Goal: Task Accomplishment & Management: Manage account settings

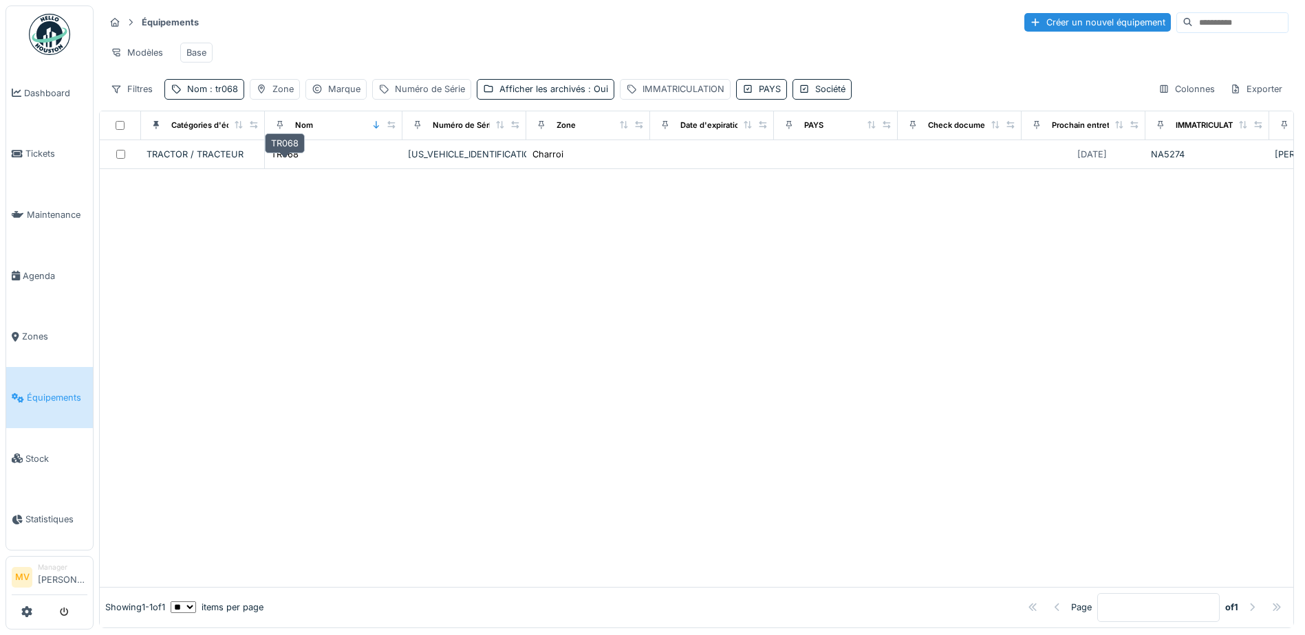
drag, startPoint x: 291, startPoint y: 159, endPoint x: 364, endPoint y: 162, distance: 73.0
click at [291, 159] on div "TR068" at bounding box center [285, 154] width 28 height 13
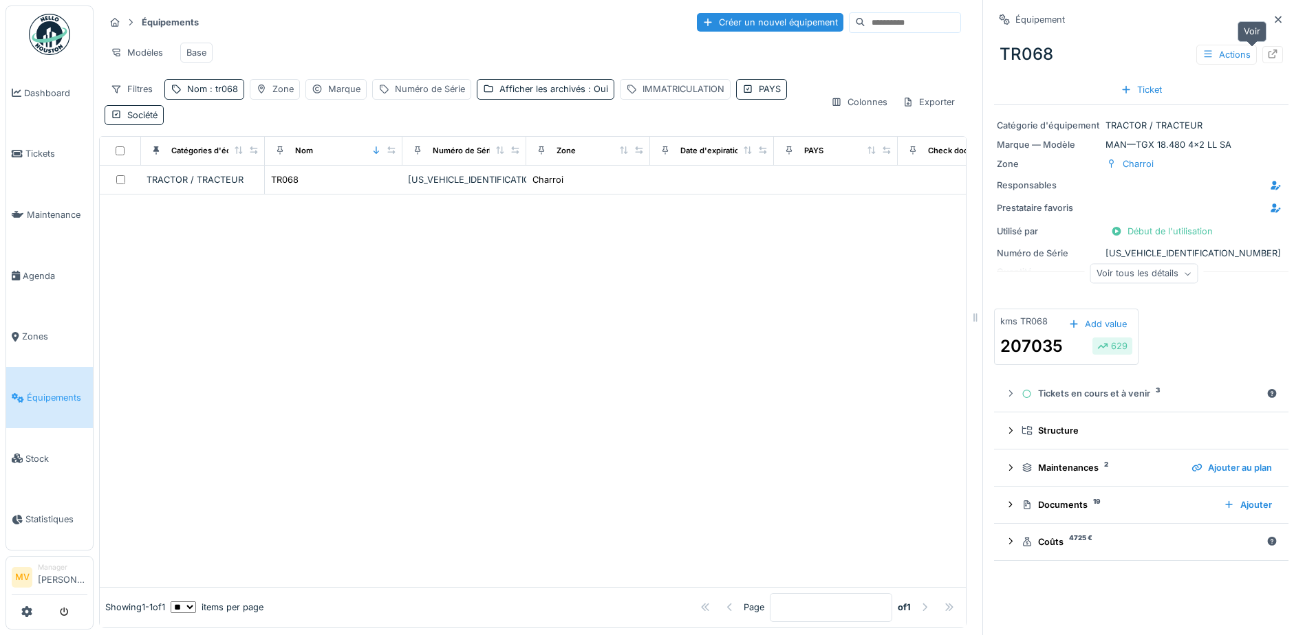
click at [1262, 48] on div at bounding box center [1272, 54] width 21 height 17
click at [59, 150] on span "Tickets" at bounding box center [56, 153] width 62 height 13
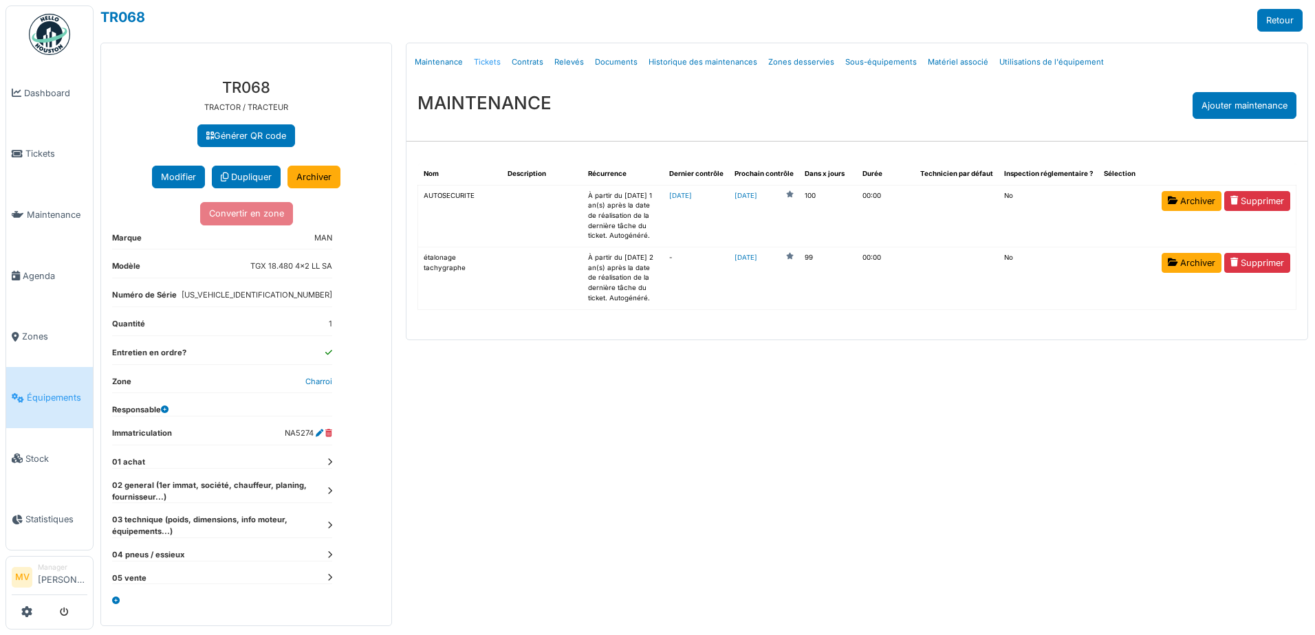
click at [480, 61] on link "Tickets" at bounding box center [487, 62] width 38 height 32
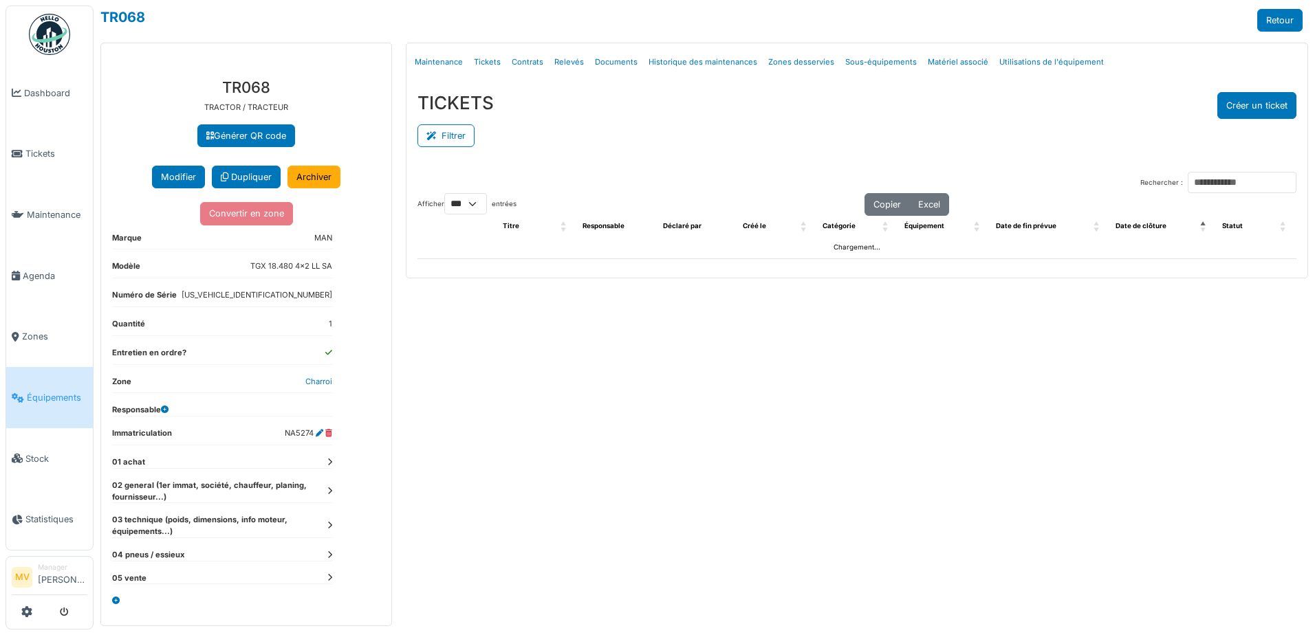
select select "***"
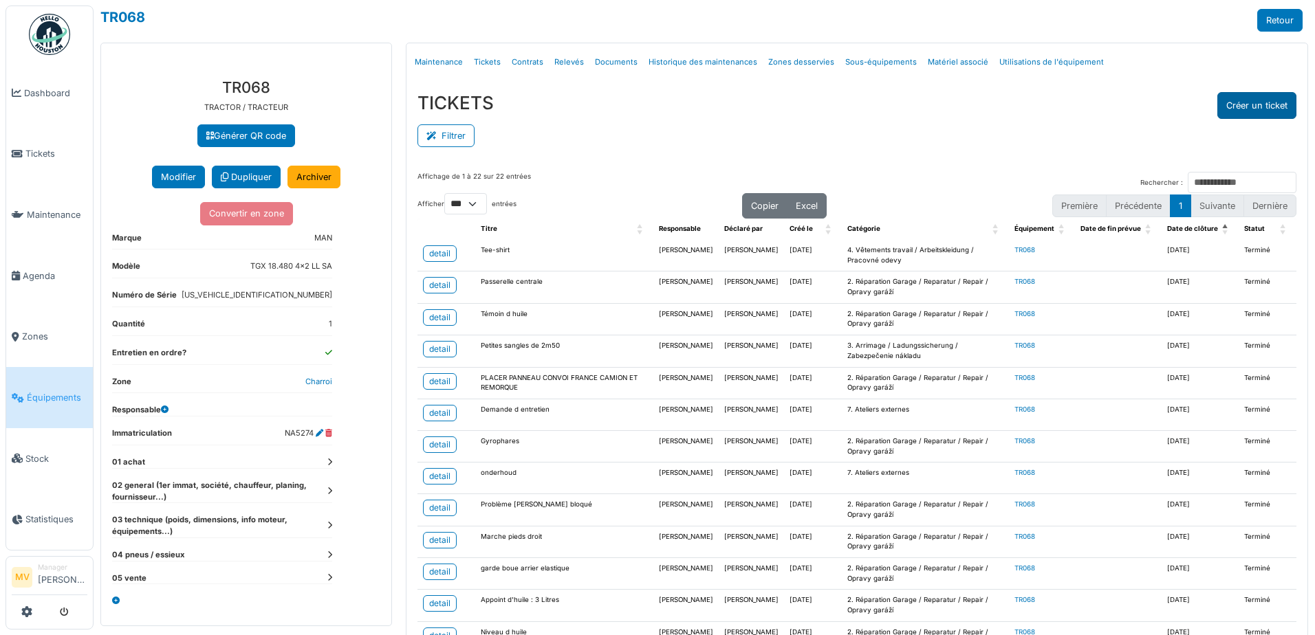
click at [1248, 105] on button "Créer un ticket" at bounding box center [1256, 105] width 79 height 27
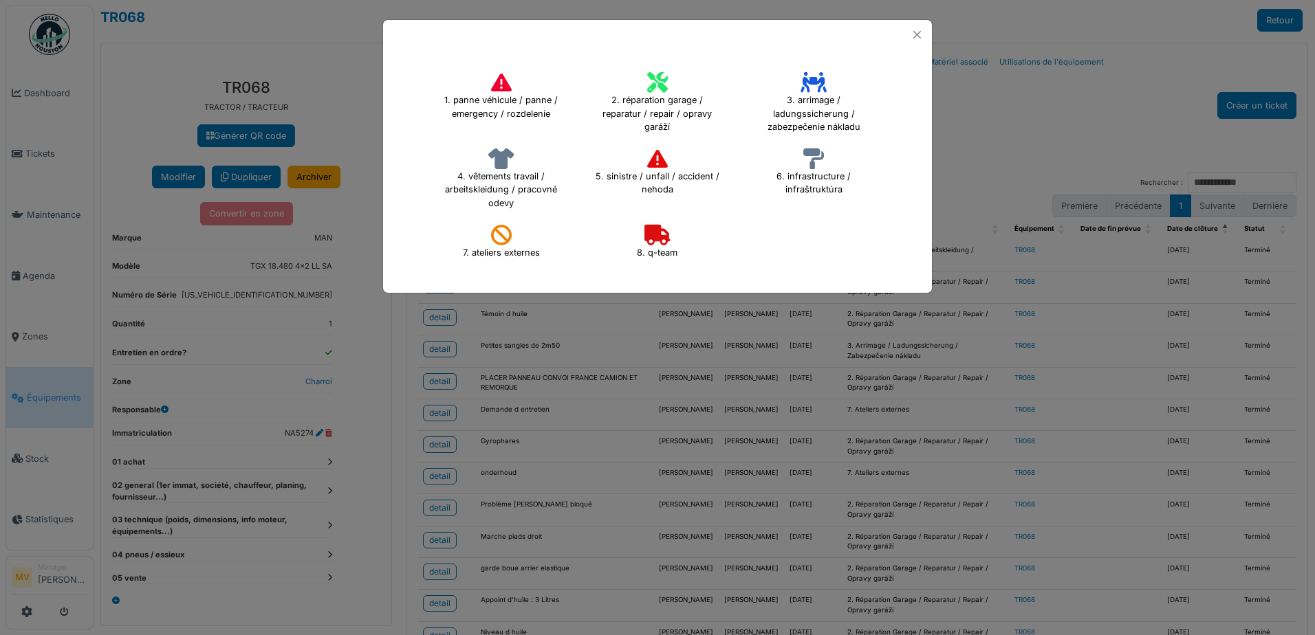
click at [503, 230] on icon at bounding box center [501, 235] width 21 height 21
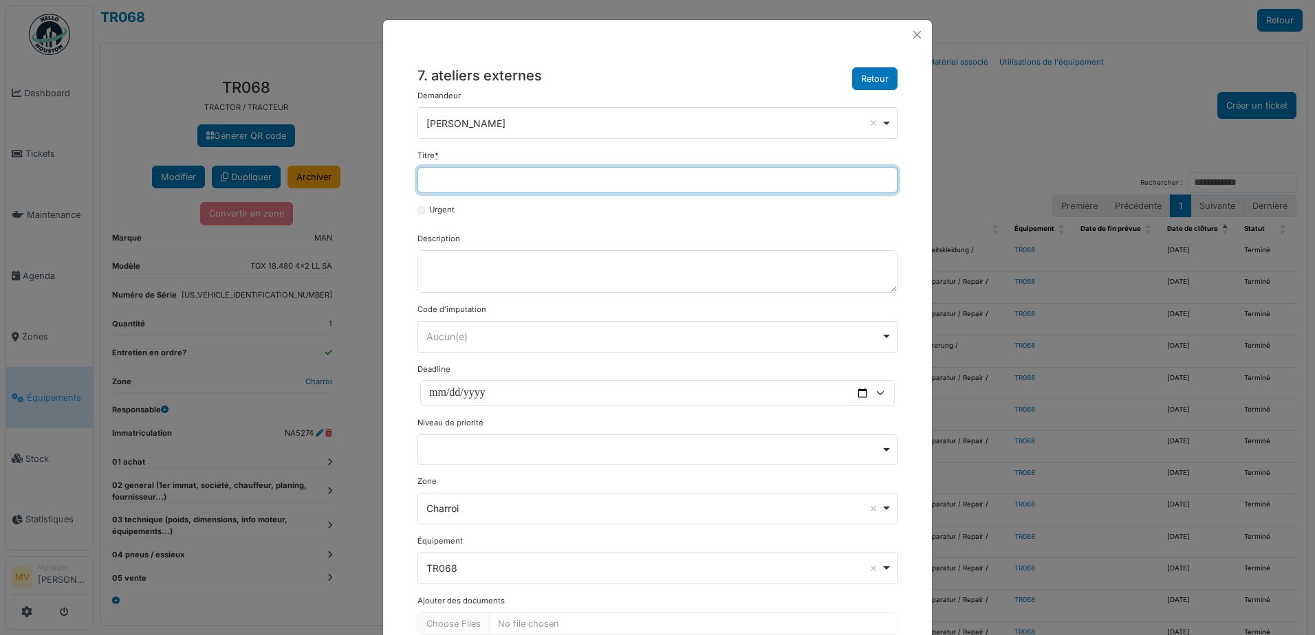
click at [564, 182] on input "Titre *" at bounding box center [657, 180] width 480 height 26
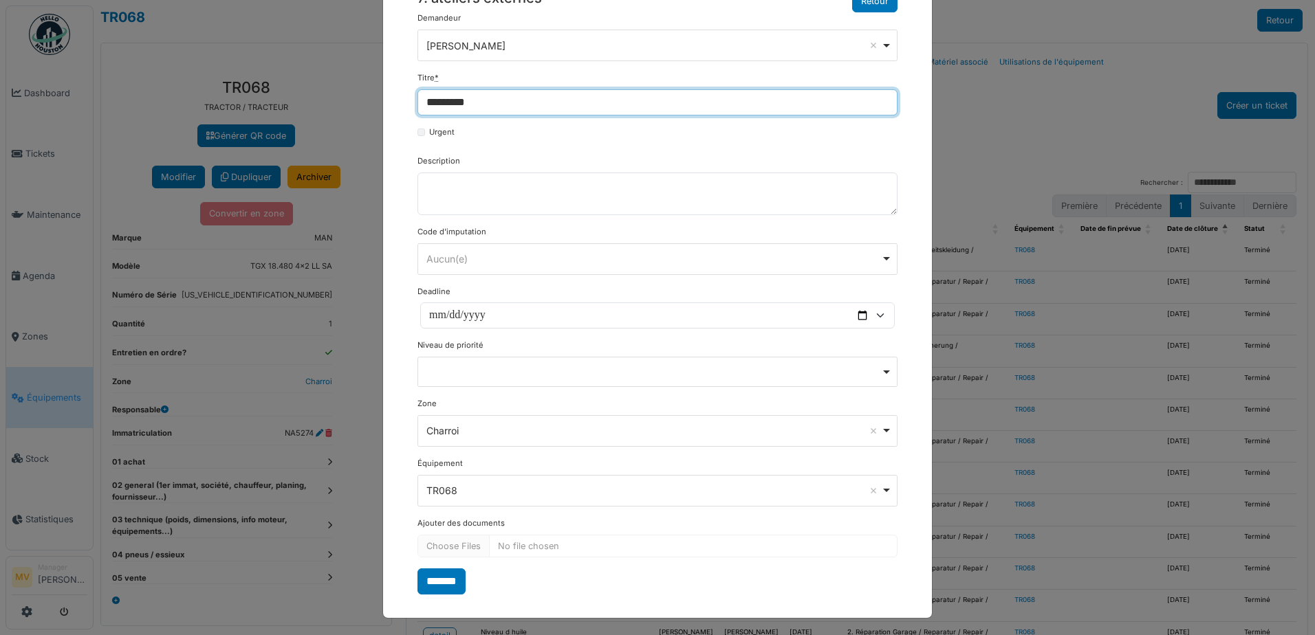
scroll to position [80, 0]
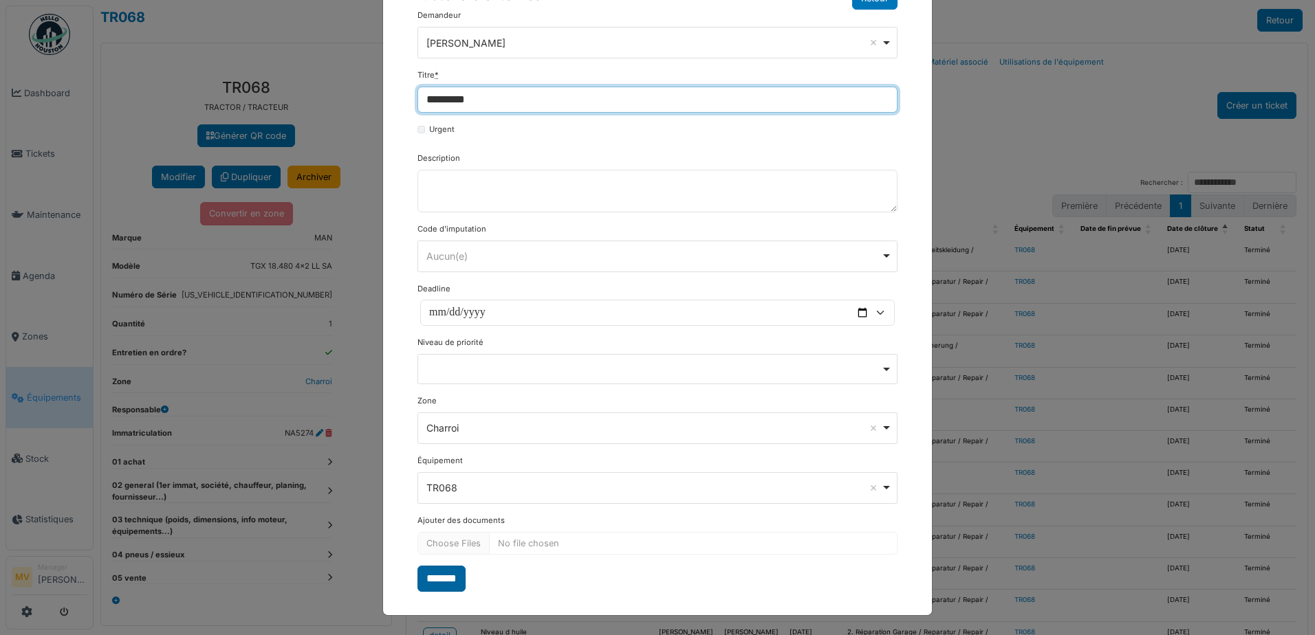
type input "*********"
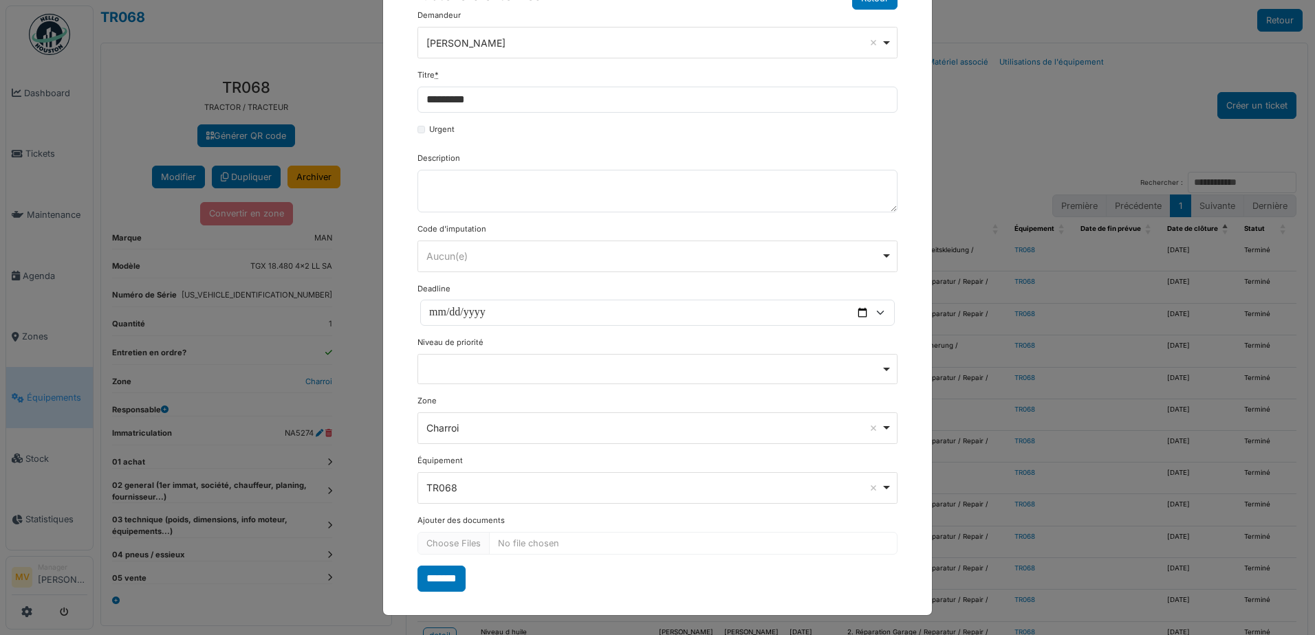
click at [437, 585] on input "*******" at bounding box center [441, 579] width 48 height 26
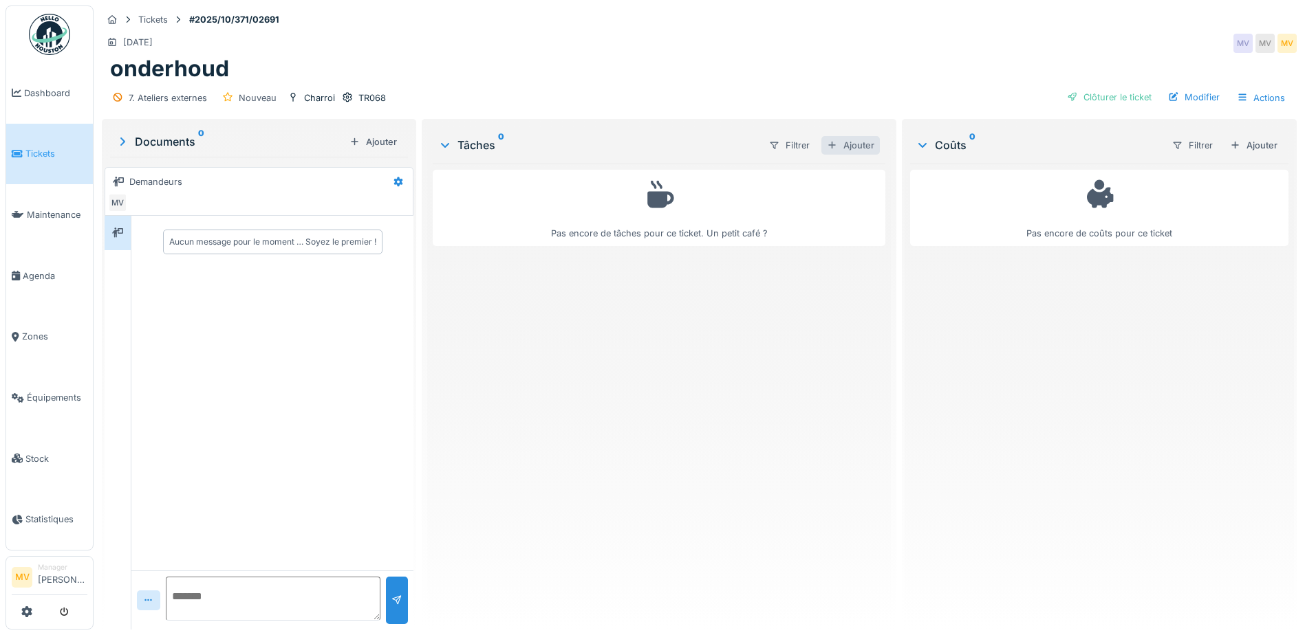
click at [843, 142] on div "Ajouter" at bounding box center [850, 145] width 58 height 19
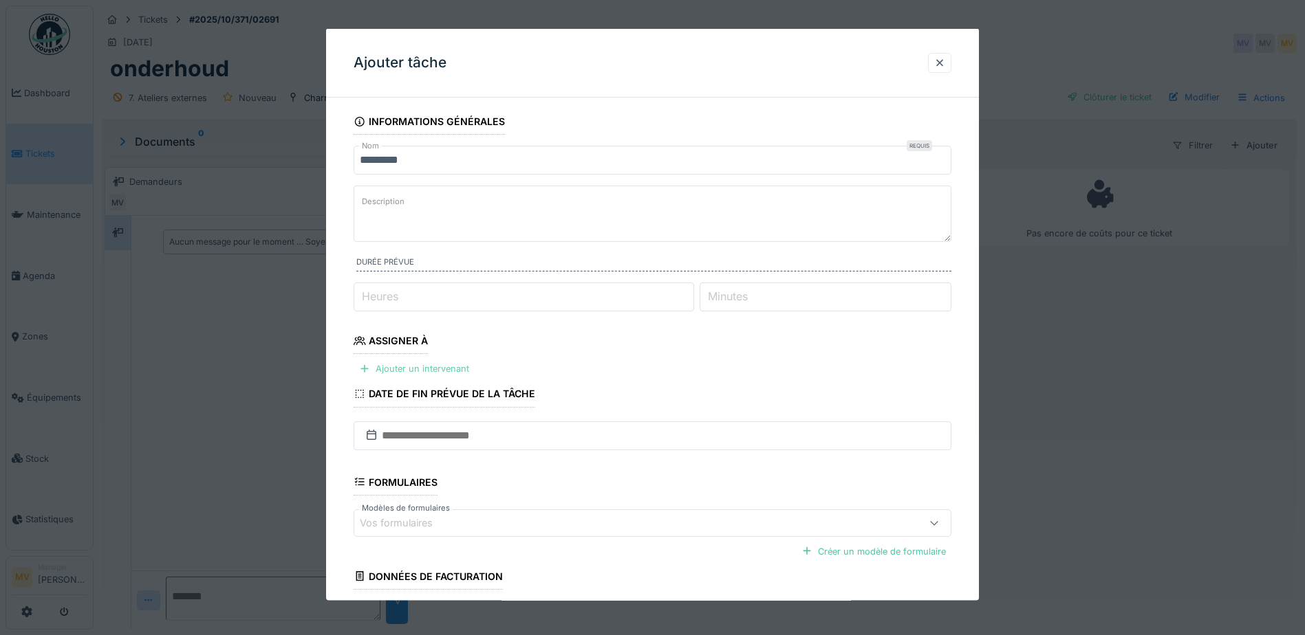
click at [448, 371] on div "Ajouter un intervenant" at bounding box center [414, 369] width 121 height 19
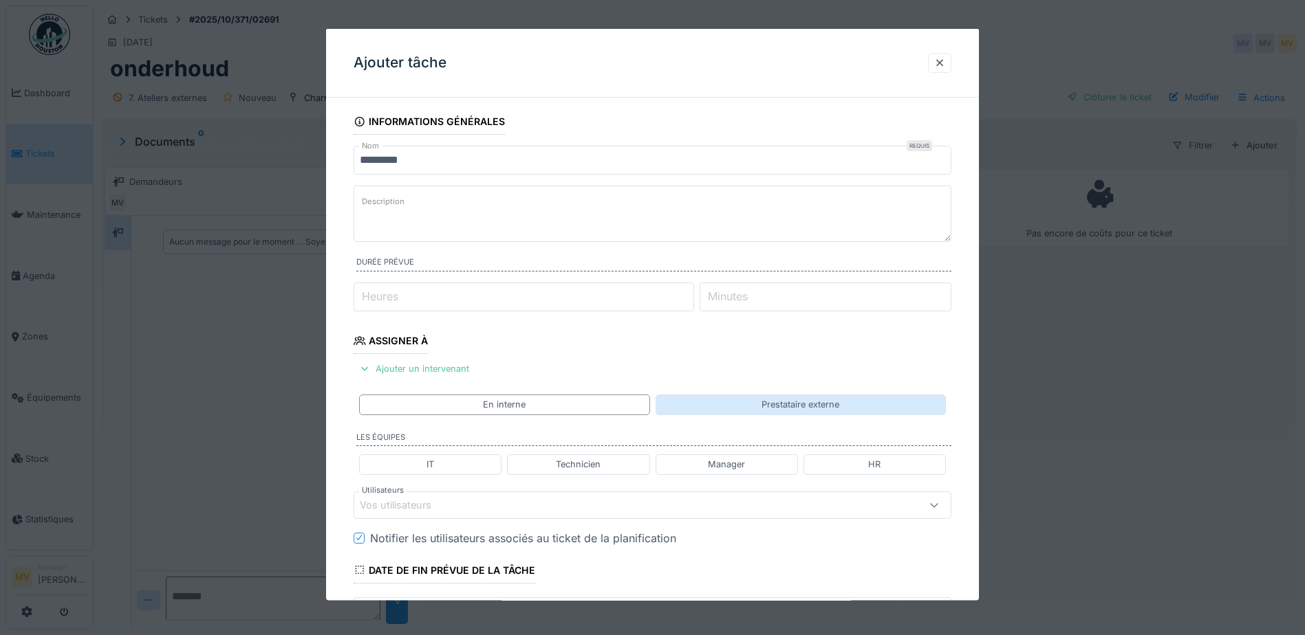
drag, startPoint x: 892, startPoint y: 404, endPoint x: 792, endPoint y: 411, distance: 100.6
click at [888, 404] on div "Prestataire externe" at bounding box center [800, 405] width 290 height 20
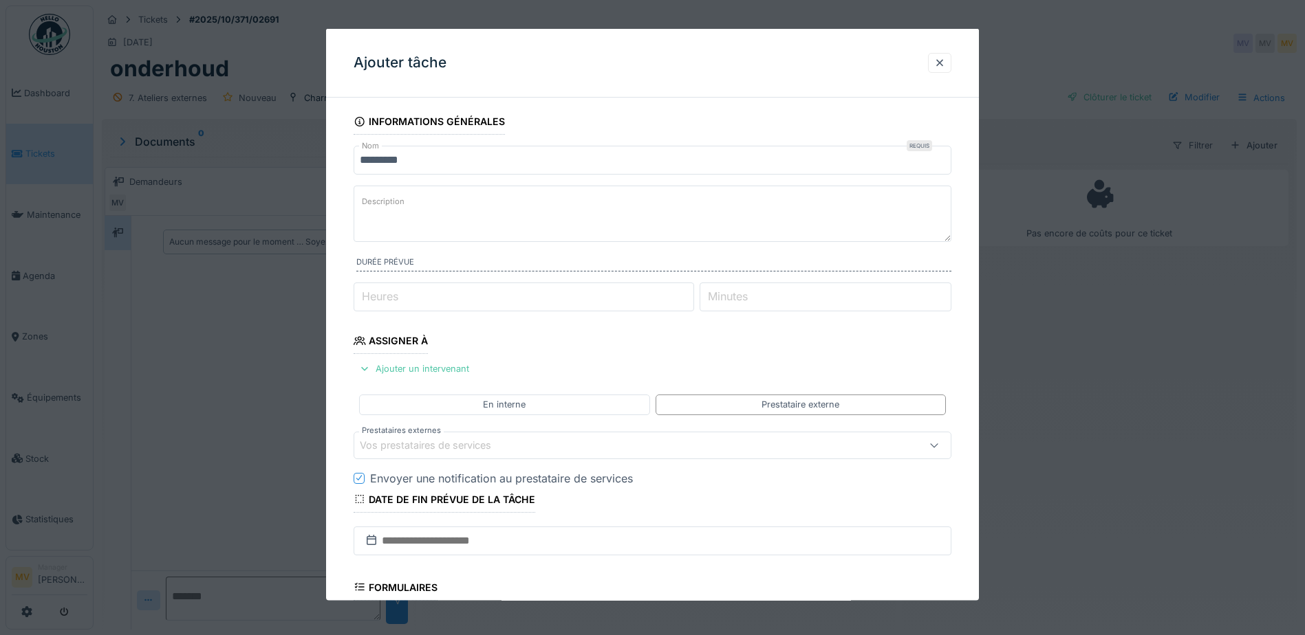
click at [493, 444] on div "Vos prestataires de services" at bounding box center [435, 444] width 151 height 15
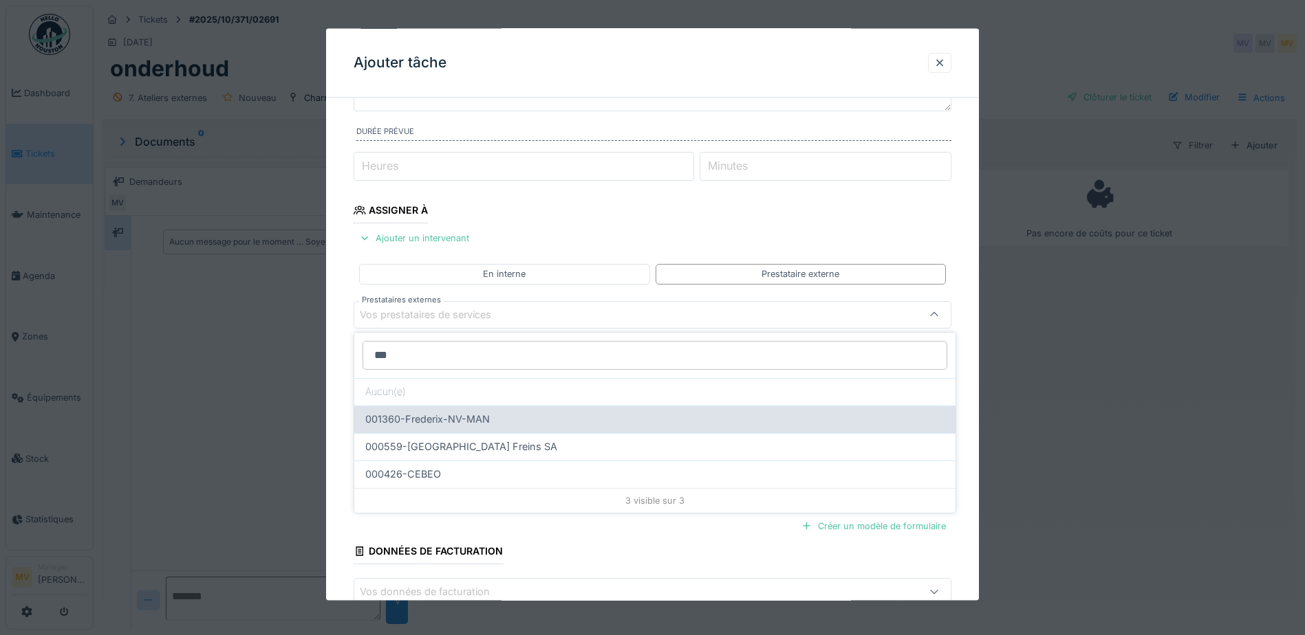
type input "***"
click at [475, 409] on div "001360-Frederix-NV-MAN" at bounding box center [654, 420] width 601 height 28
type input "*****"
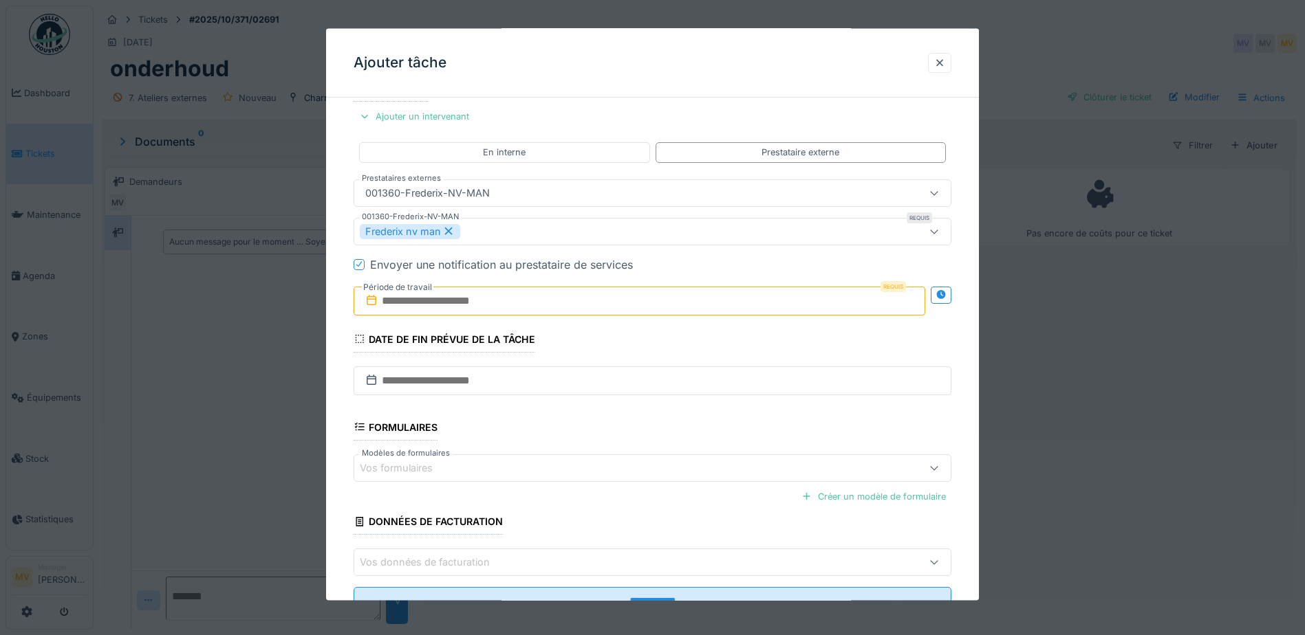
scroll to position [268, 0]
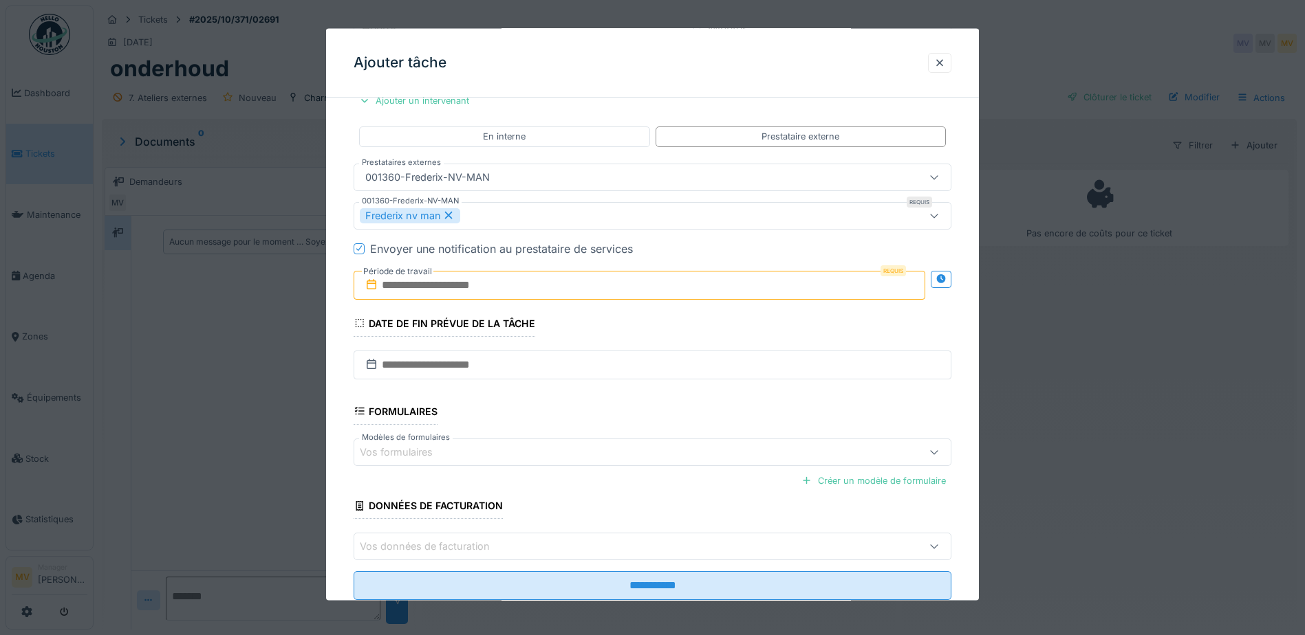
click at [510, 283] on input "text" at bounding box center [640, 284] width 572 height 29
click at [710, 318] on span "Next Month" at bounding box center [710, 318] width 0 height 17
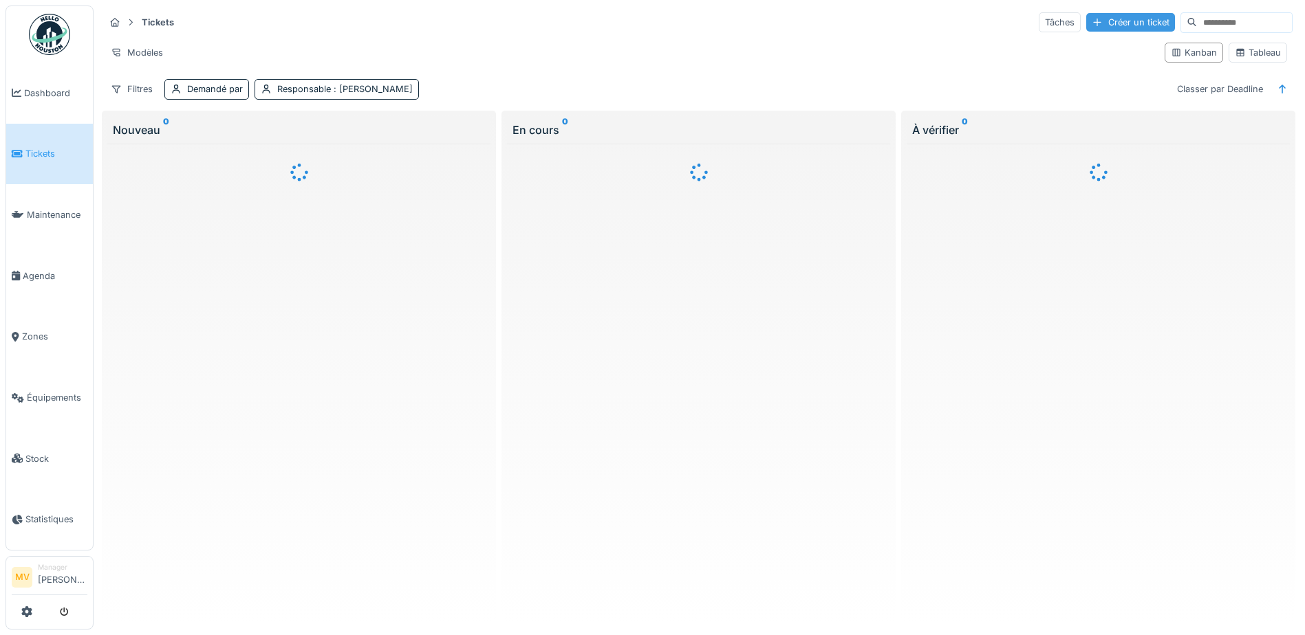
click at [1096, 19] on div "Créer un ticket" at bounding box center [1130, 22] width 89 height 19
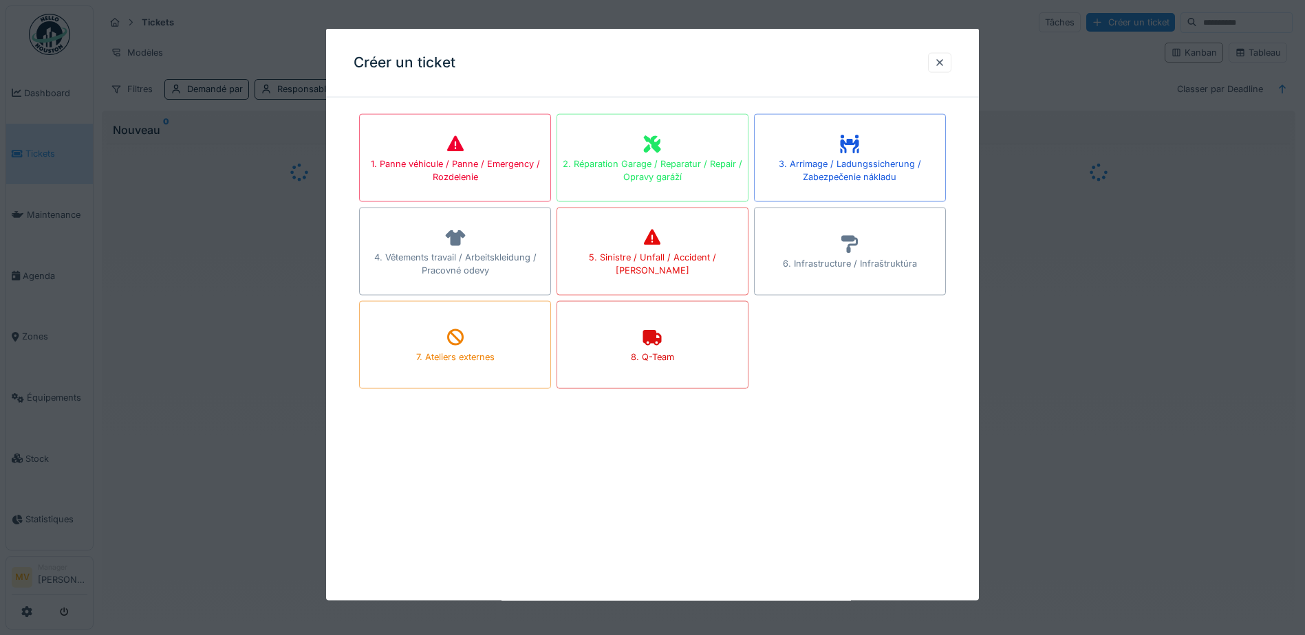
drag, startPoint x: 487, startPoint y: 347, endPoint x: 673, endPoint y: 220, distance: 225.7
click at [487, 347] on div "7. Ateliers externes" at bounding box center [455, 345] width 192 height 88
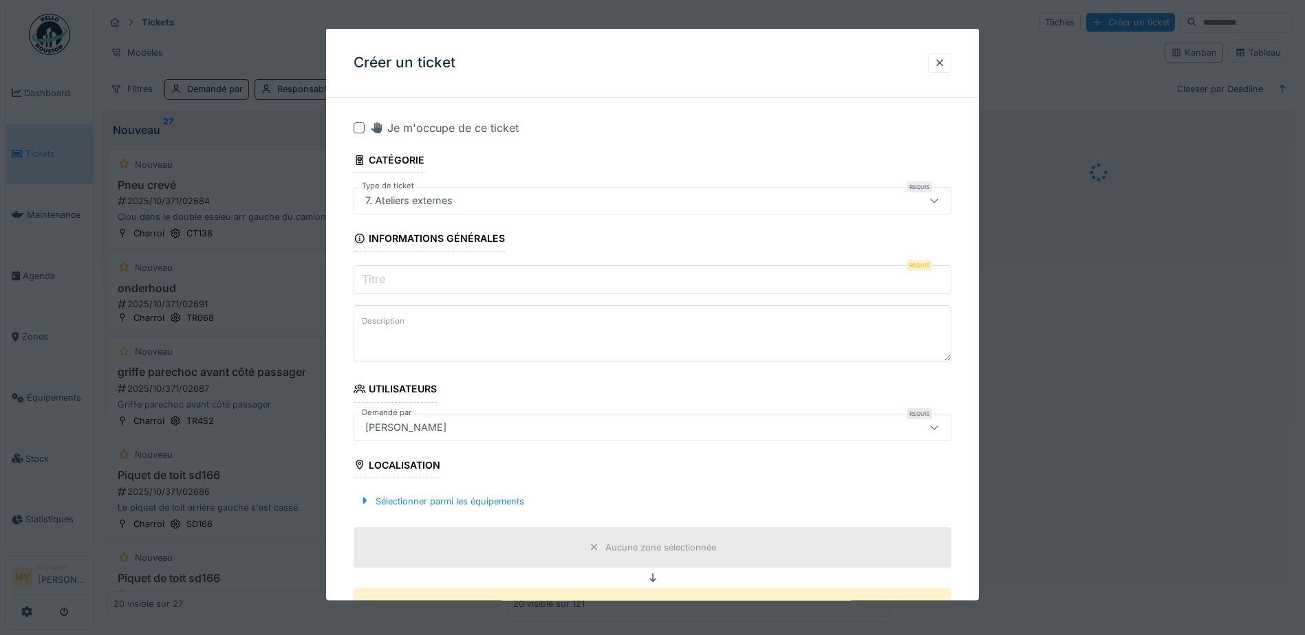
click at [682, 286] on input "Titre" at bounding box center [653, 279] width 598 height 29
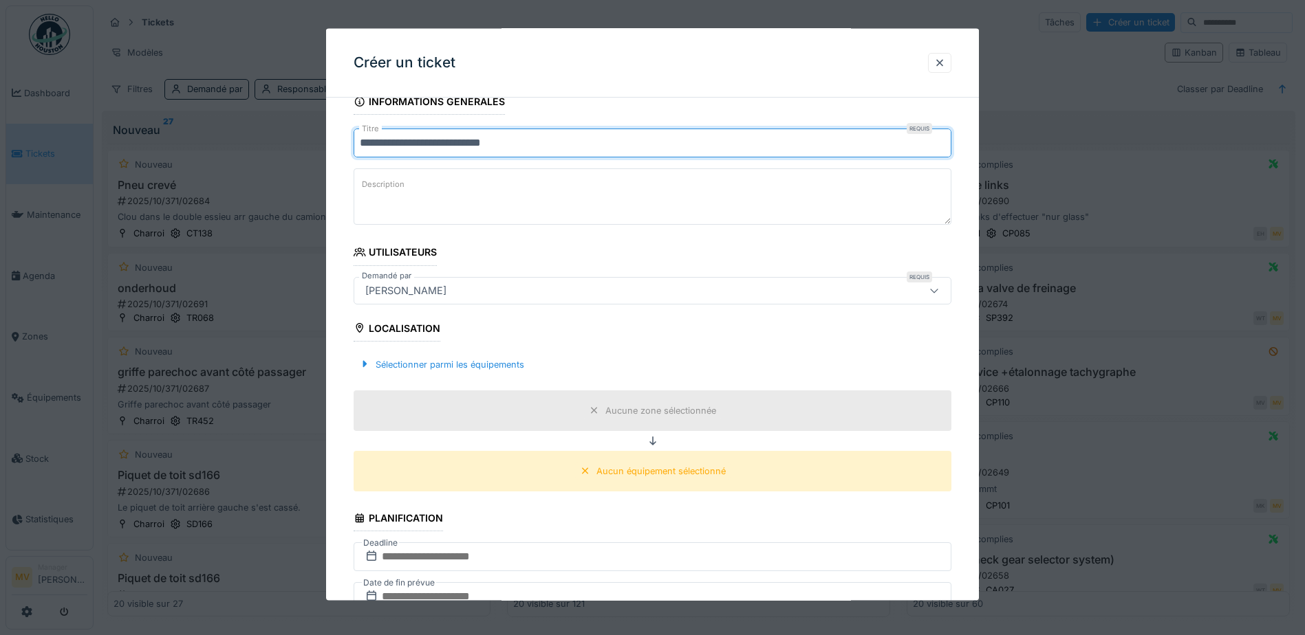
scroll to position [138, 0]
type input "**********"
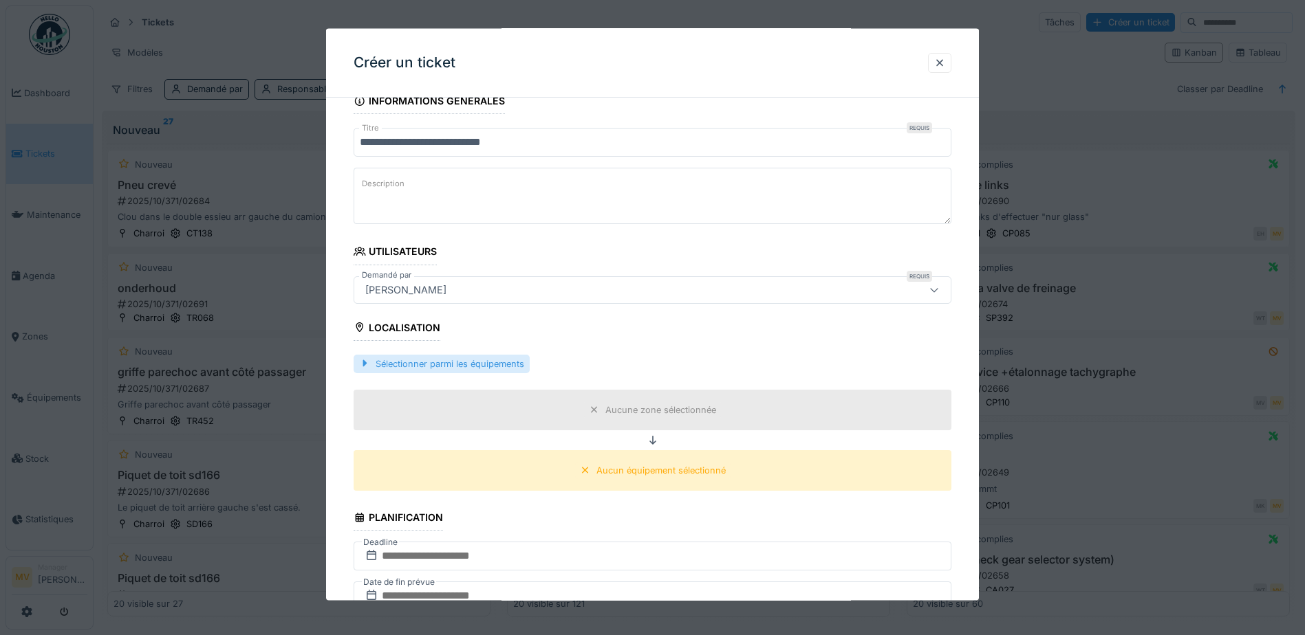
drag, startPoint x: 510, startPoint y: 359, endPoint x: 530, endPoint y: 361, distance: 20.1
click at [512, 358] on div "Sélectionner parmi les équipements" at bounding box center [442, 363] width 176 height 19
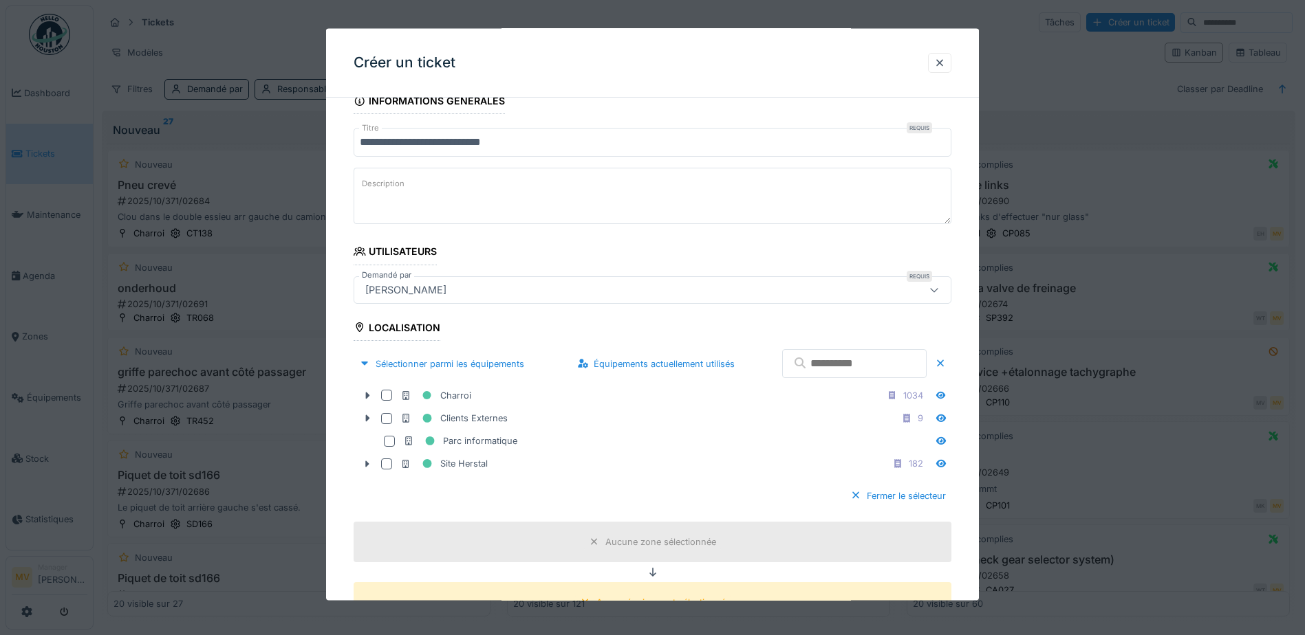
click at [829, 365] on input "text" at bounding box center [854, 363] width 144 height 29
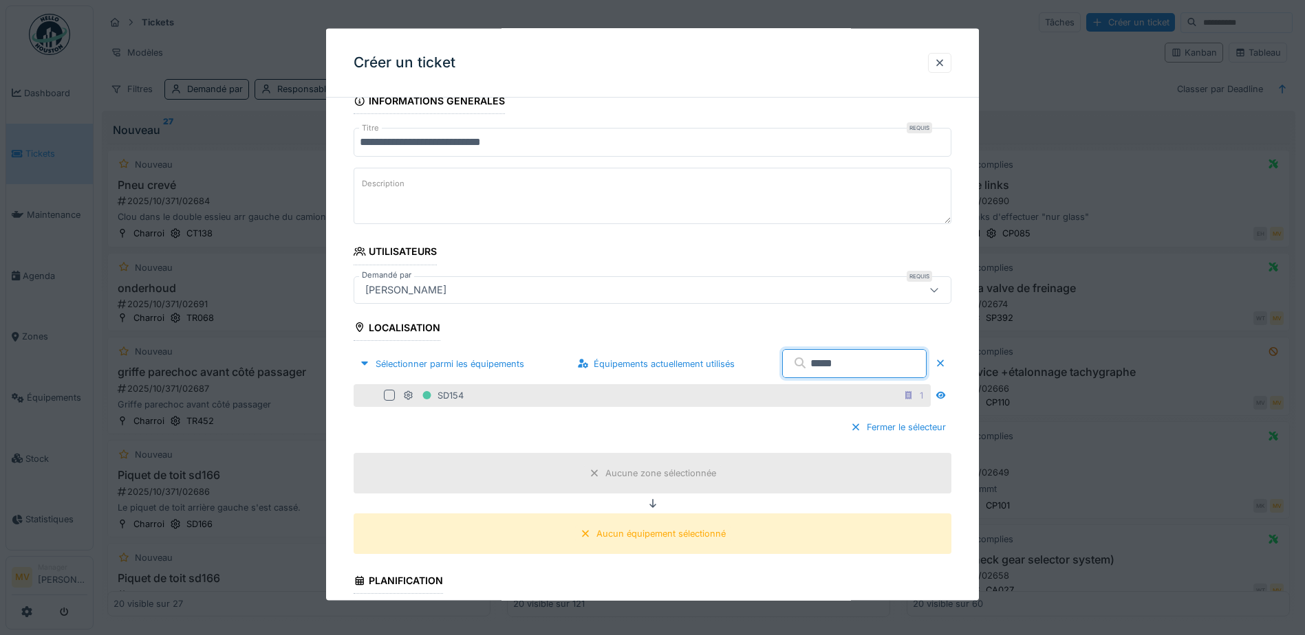
type input "*****"
drag, startPoint x: 385, startPoint y: 398, endPoint x: 399, endPoint y: 400, distance: 13.9
click at [386, 398] on div at bounding box center [389, 395] width 11 height 11
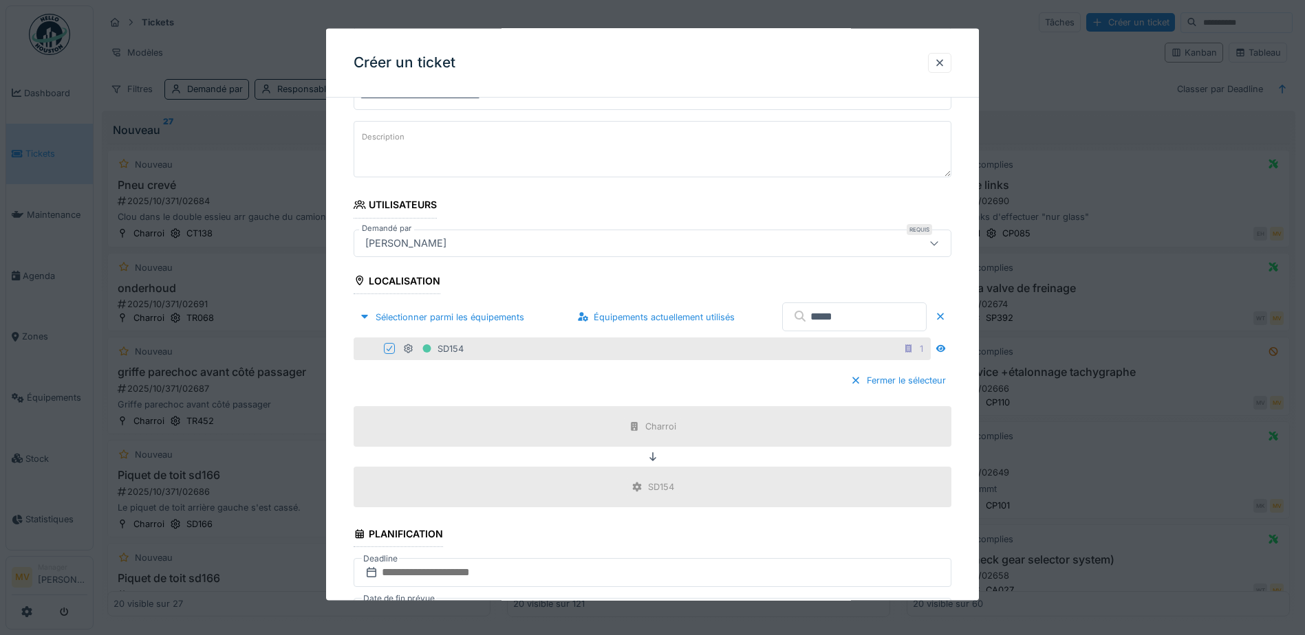
scroll to position [413, 0]
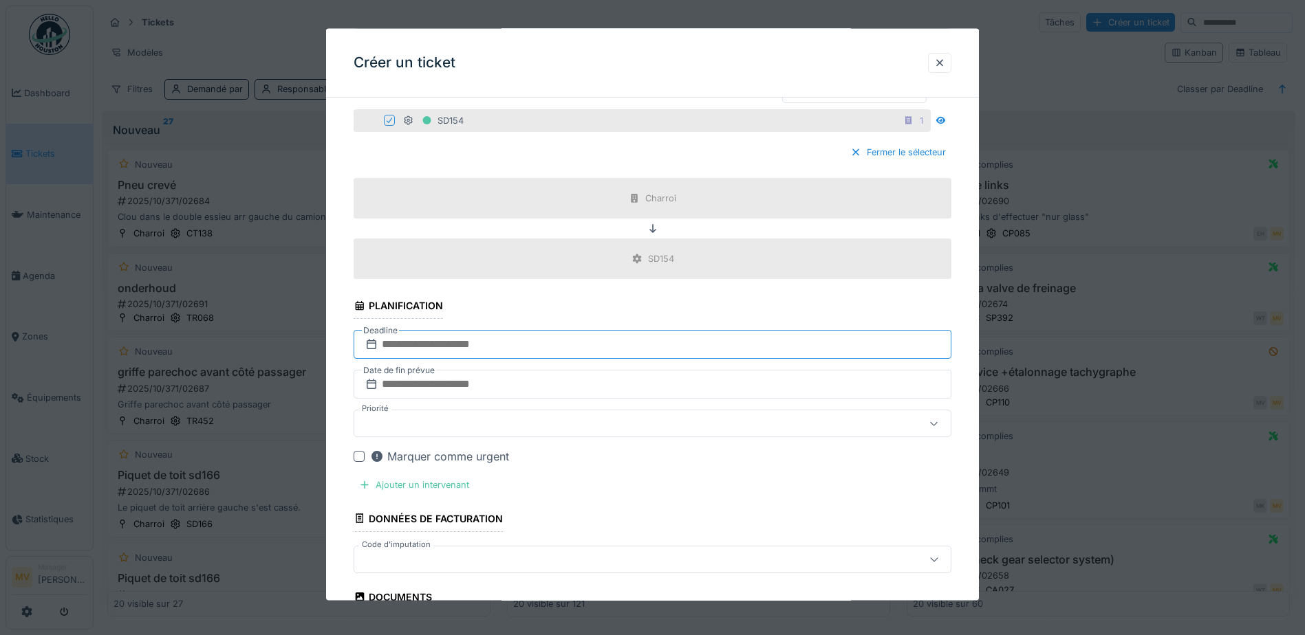
drag, startPoint x: 470, startPoint y: 345, endPoint x: 482, endPoint y: 347, distance: 11.9
click at [470, 345] on input "text" at bounding box center [653, 344] width 598 height 29
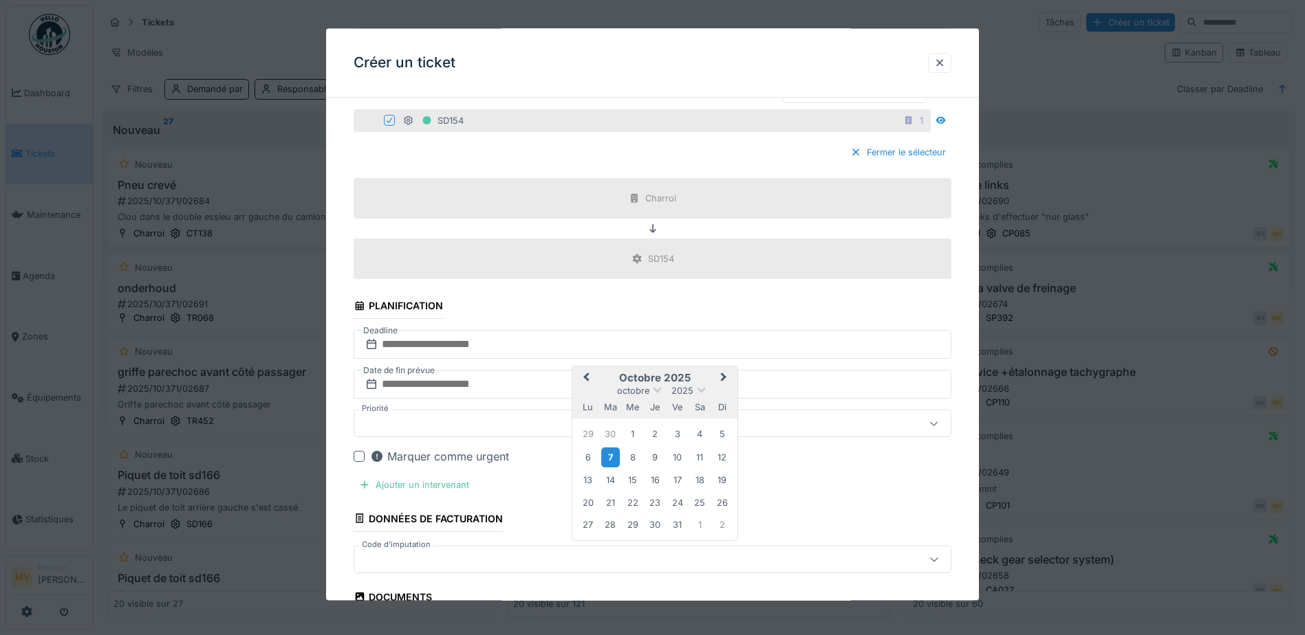
click at [616, 456] on div "7" at bounding box center [610, 457] width 19 height 20
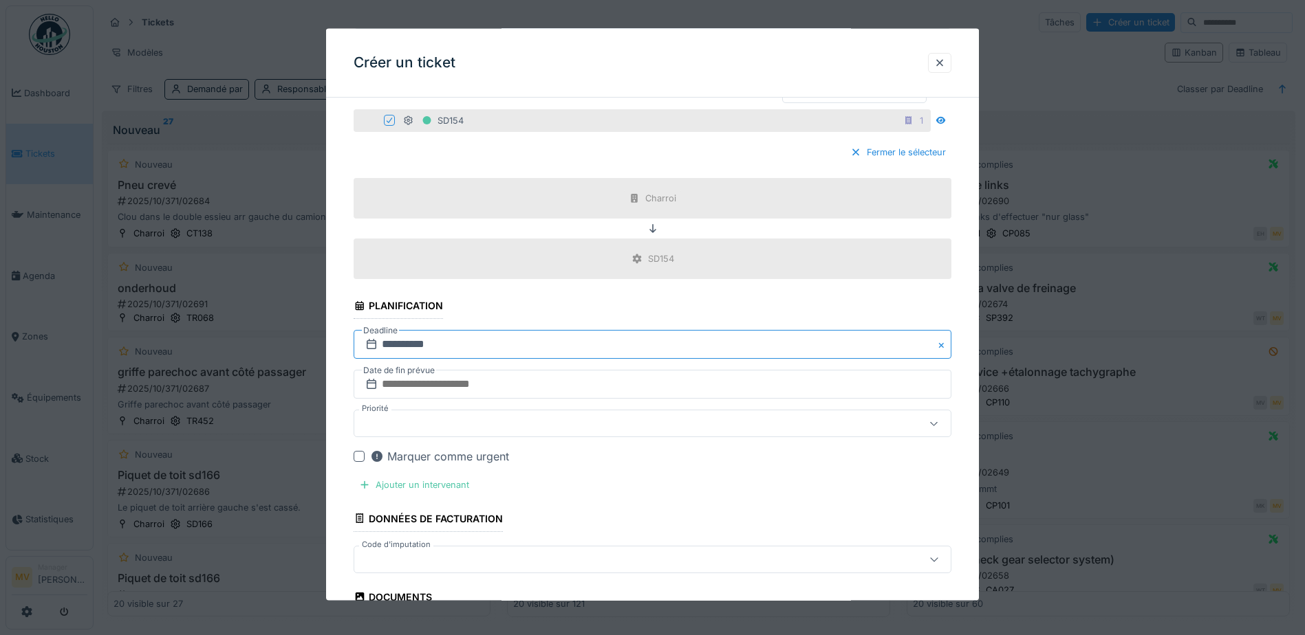
click at [607, 344] on input "**********" at bounding box center [653, 344] width 598 height 29
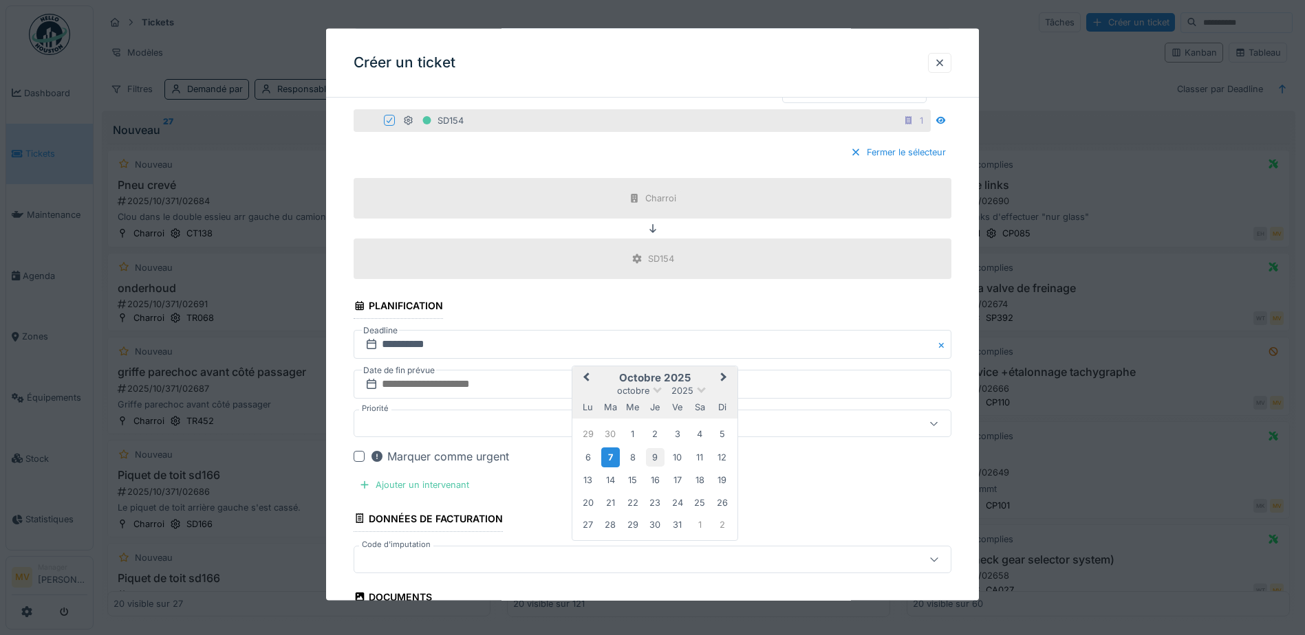
click at [657, 457] on div "9" at bounding box center [655, 457] width 19 height 19
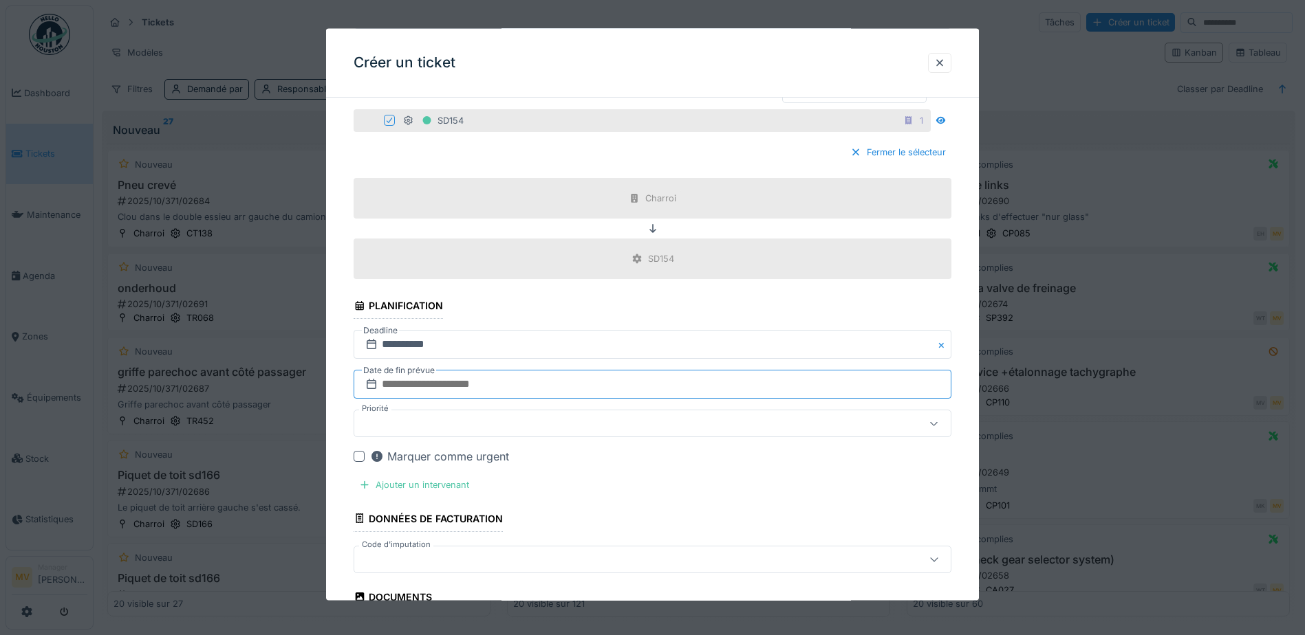
click at [563, 390] on input "text" at bounding box center [653, 384] width 598 height 29
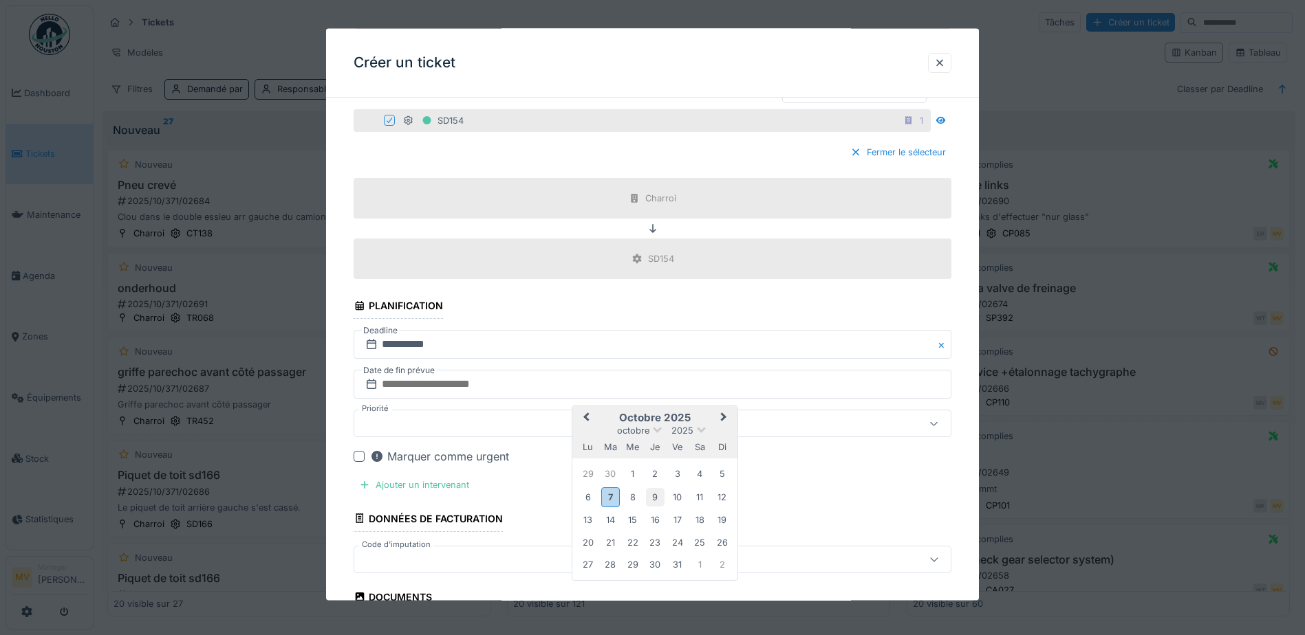
click at [658, 501] on div "9" at bounding box center [655, 497] width 19 height 19
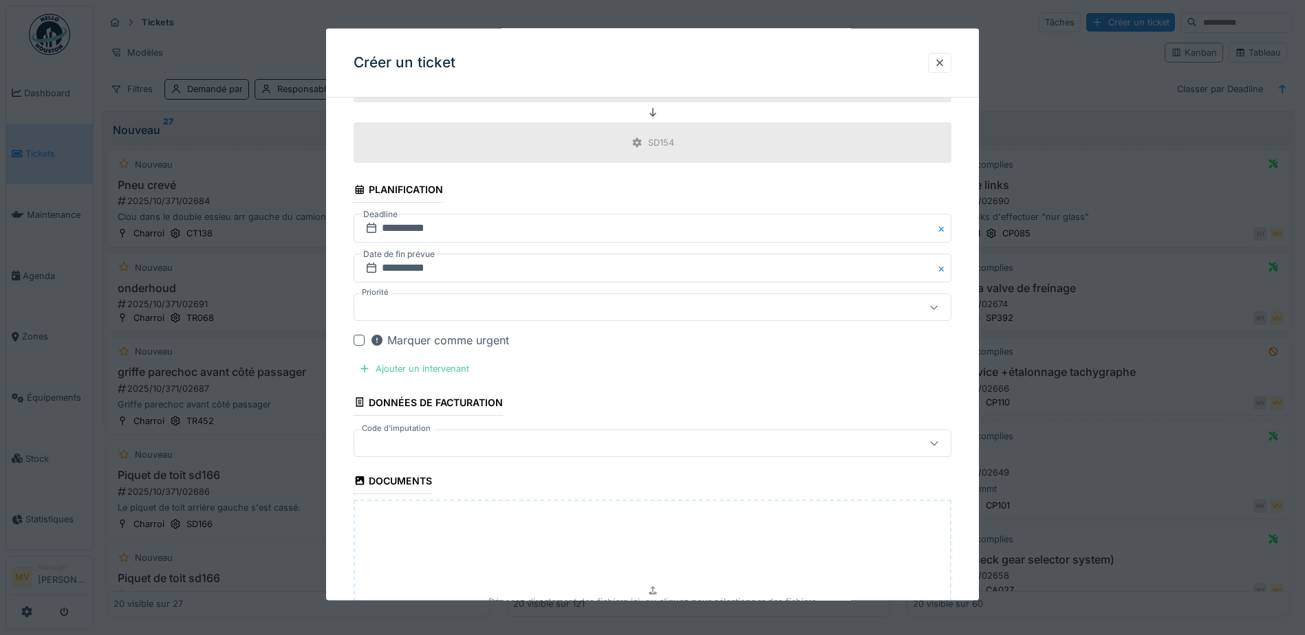
scroll to position [550, 0]
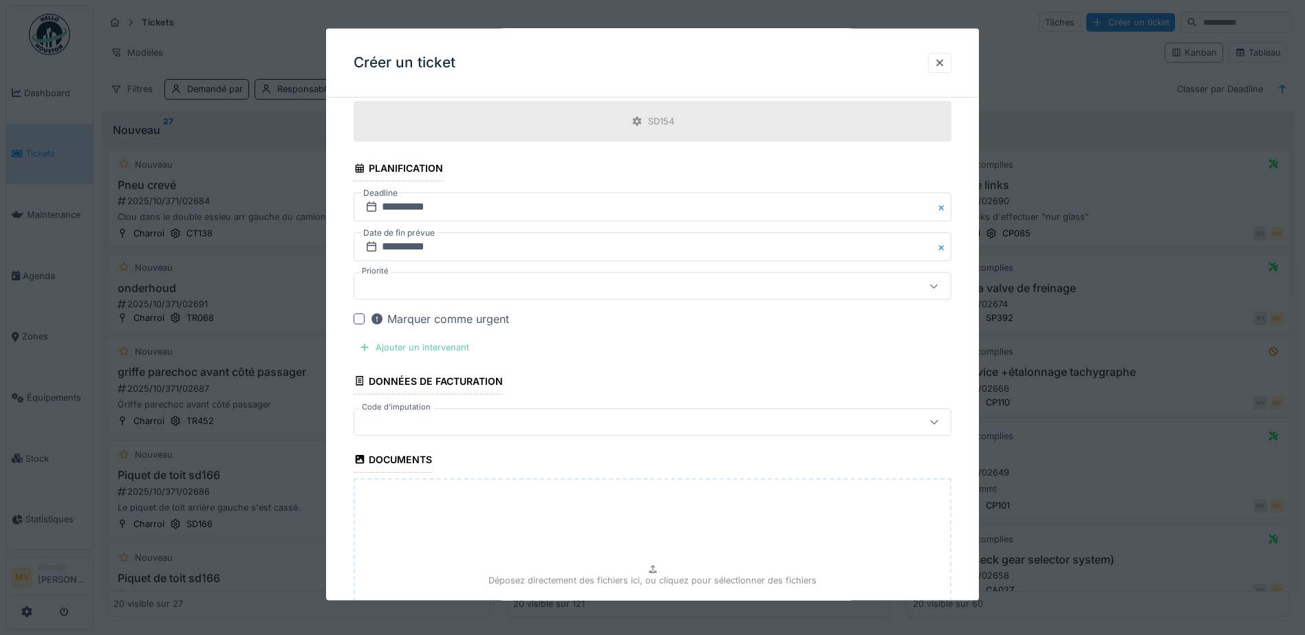
click at [458, 345] on div "Ajouter un intervenant" at bounding box center [414, 347] width 121 height 19
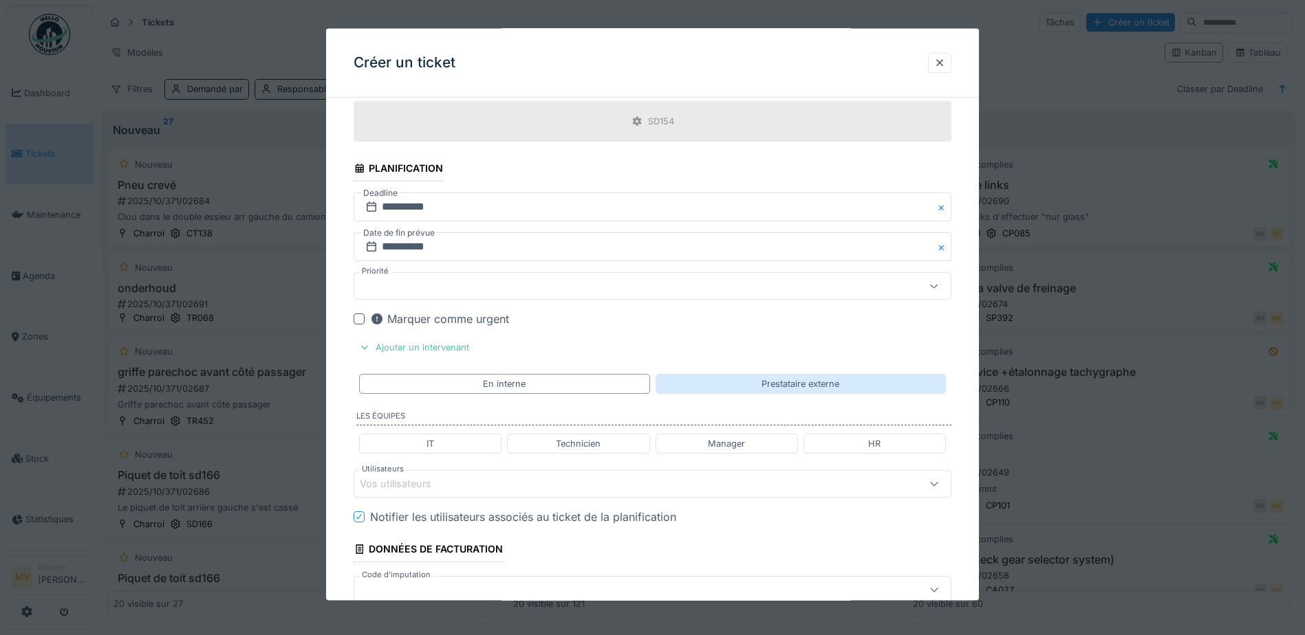
click at [835, 391] on div "Prestataire externe" at bounding box center [800, 383] width 290 height 20
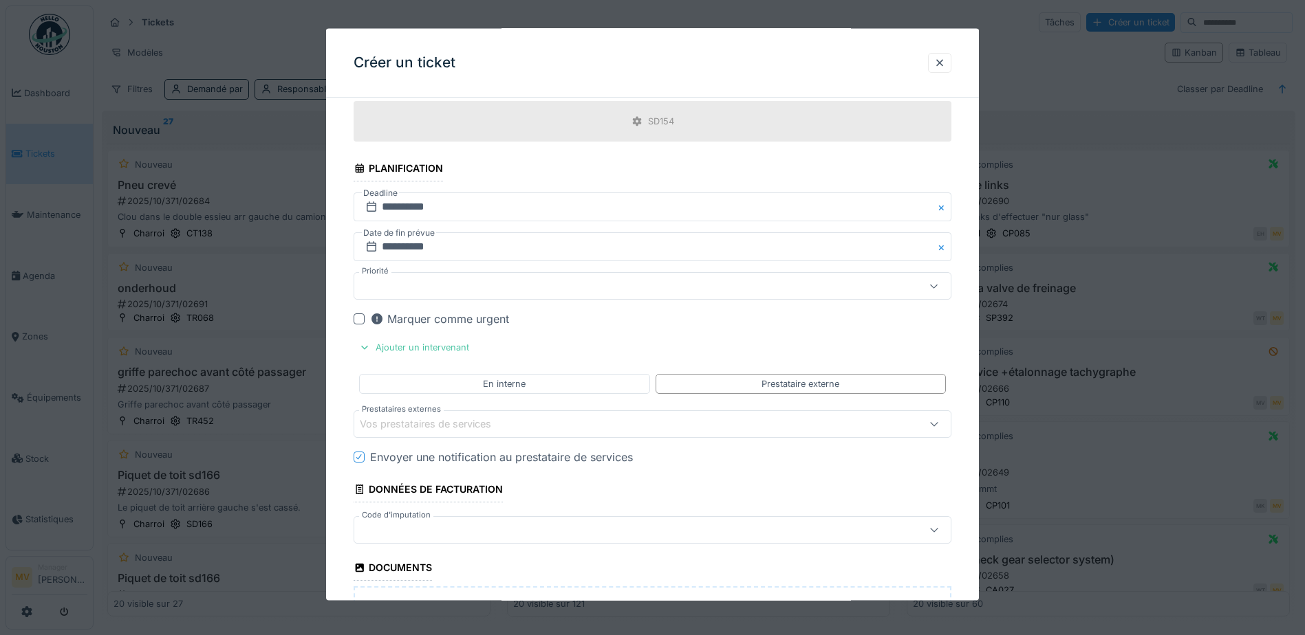
click at [697, 419] on div "Vos prestataires de services" at bounding box center [617, 423] width 515 height 15
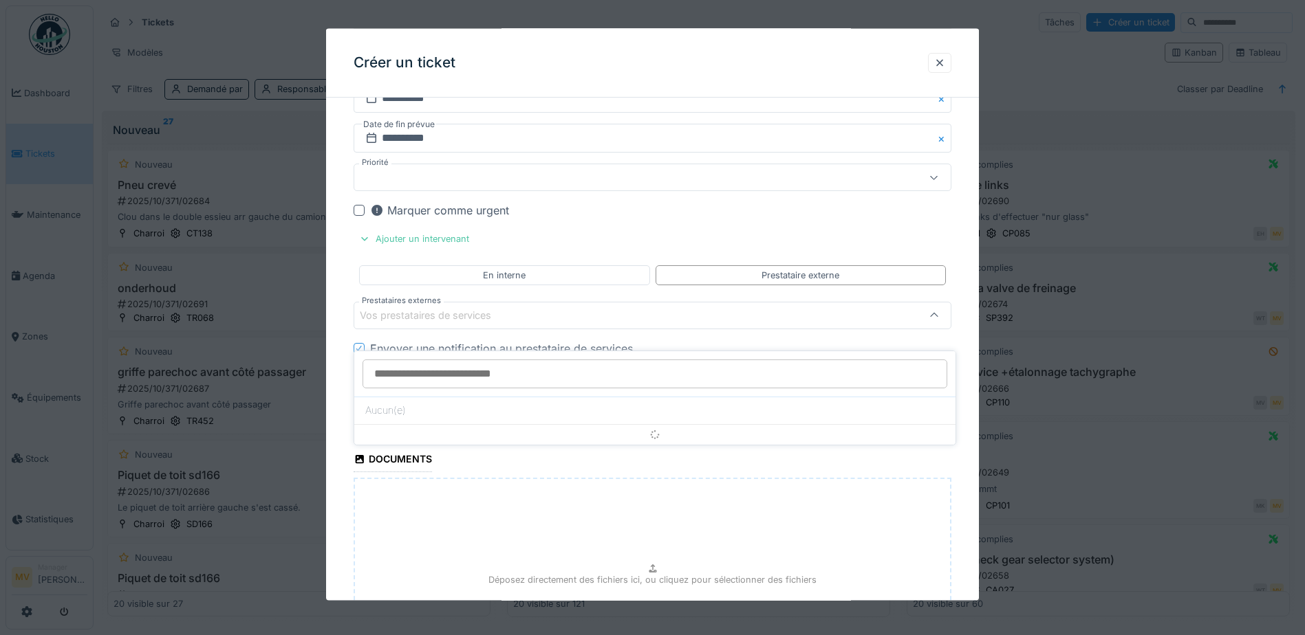
scroll to position [660, 0]
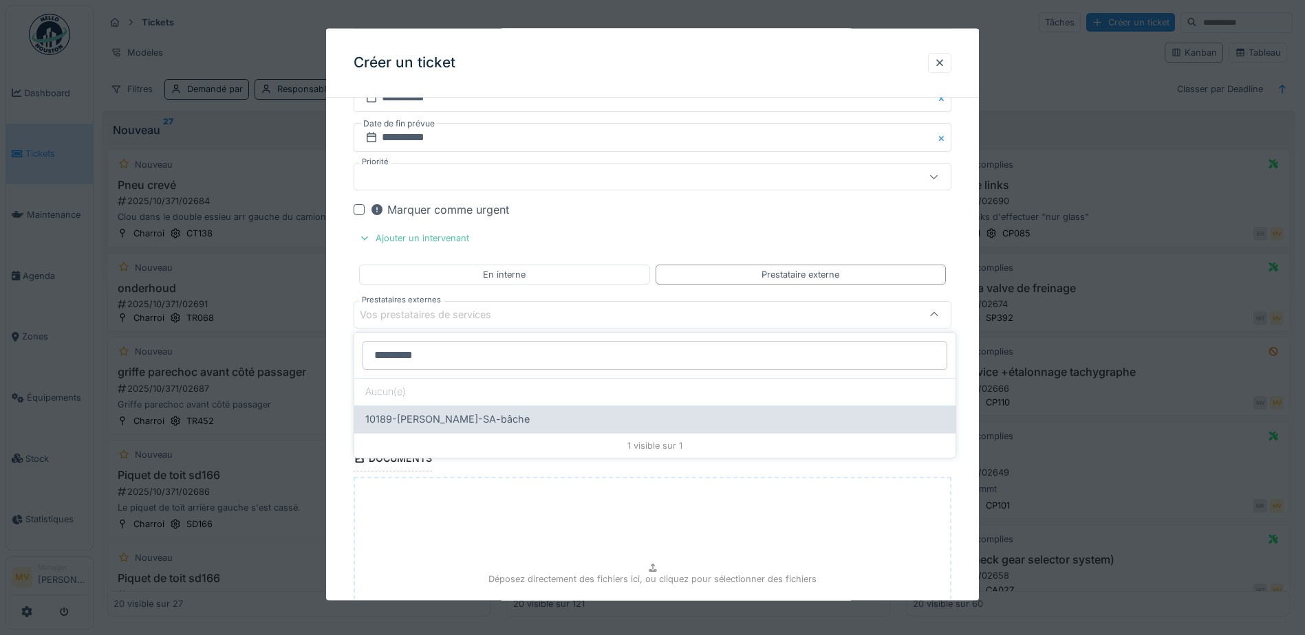
type input "*********"
click at [510, 415] on div "10189-[PERSON_NAME]-SA-[PERSON_NAME]" at bounding box center [654, 419] width 579 height 15
type input "*****"
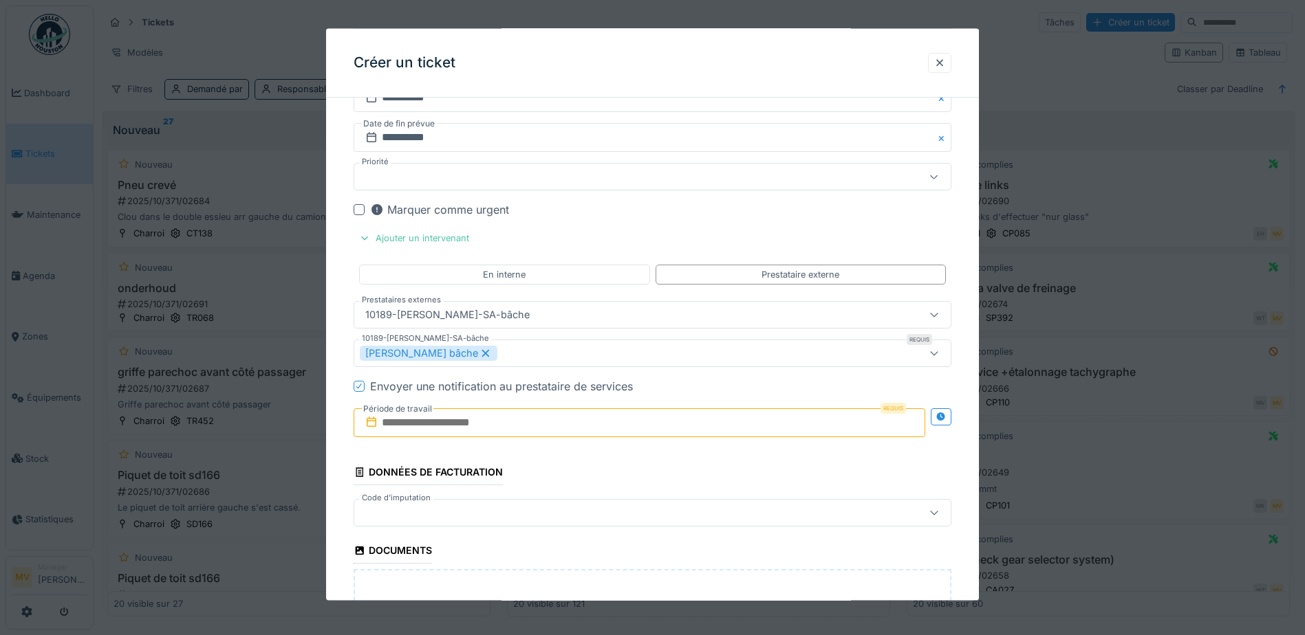
click at [492, 410] on input "text" at bounding box center [640, 422] width 572 height 29
click at [600, 319] on div "7" at bounding box center [597, 317] width 19 height 20
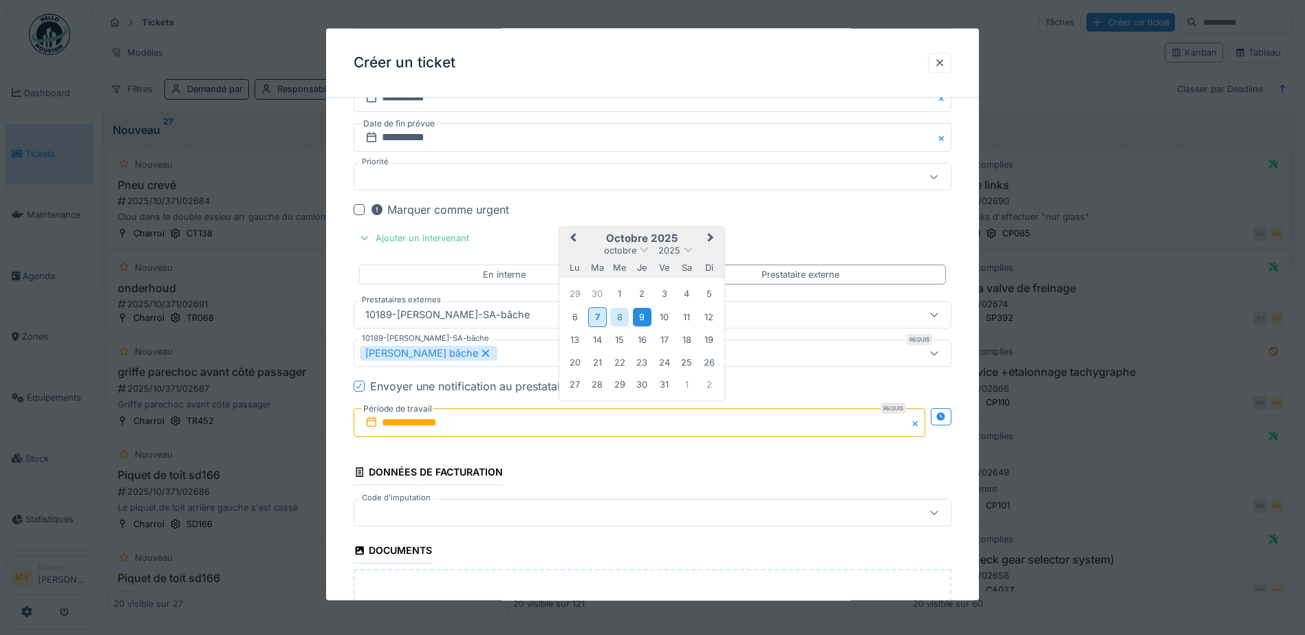
click at [640, 319] on div "9" at bounding box center [642, 317] width 19 height 19
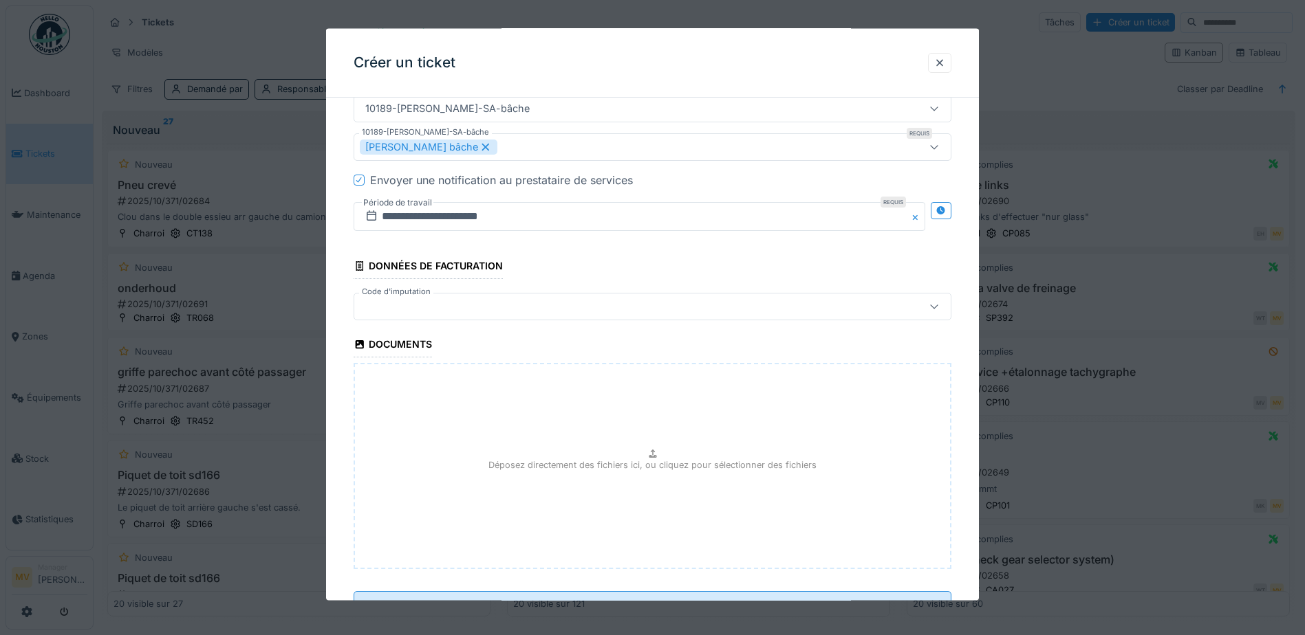
scroll to position [924, 0]
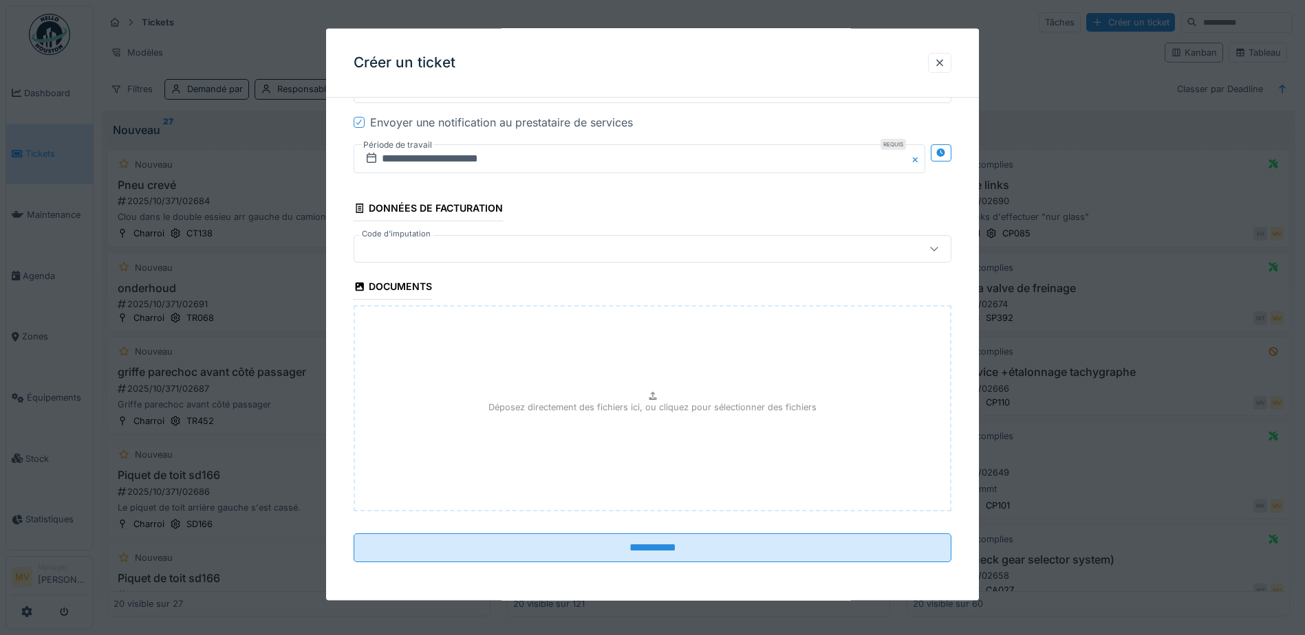
click at [607, 250] on div at bounding box center [617, 248] width 515 height 15
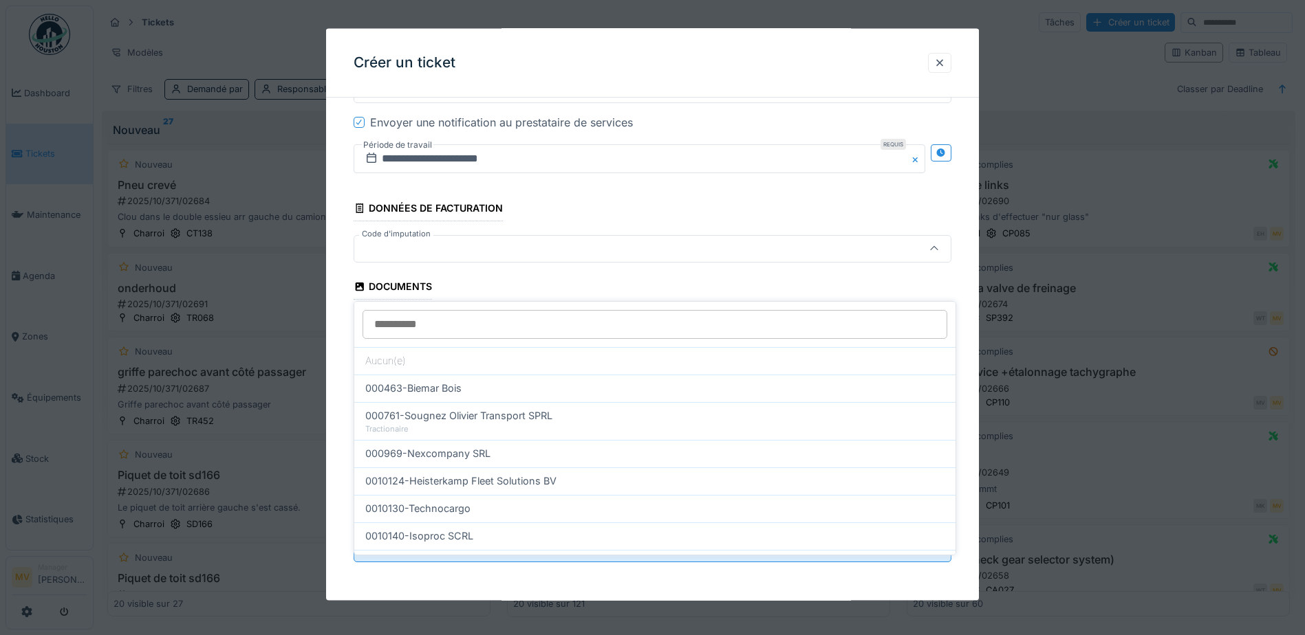
scroll to position [858, 0]
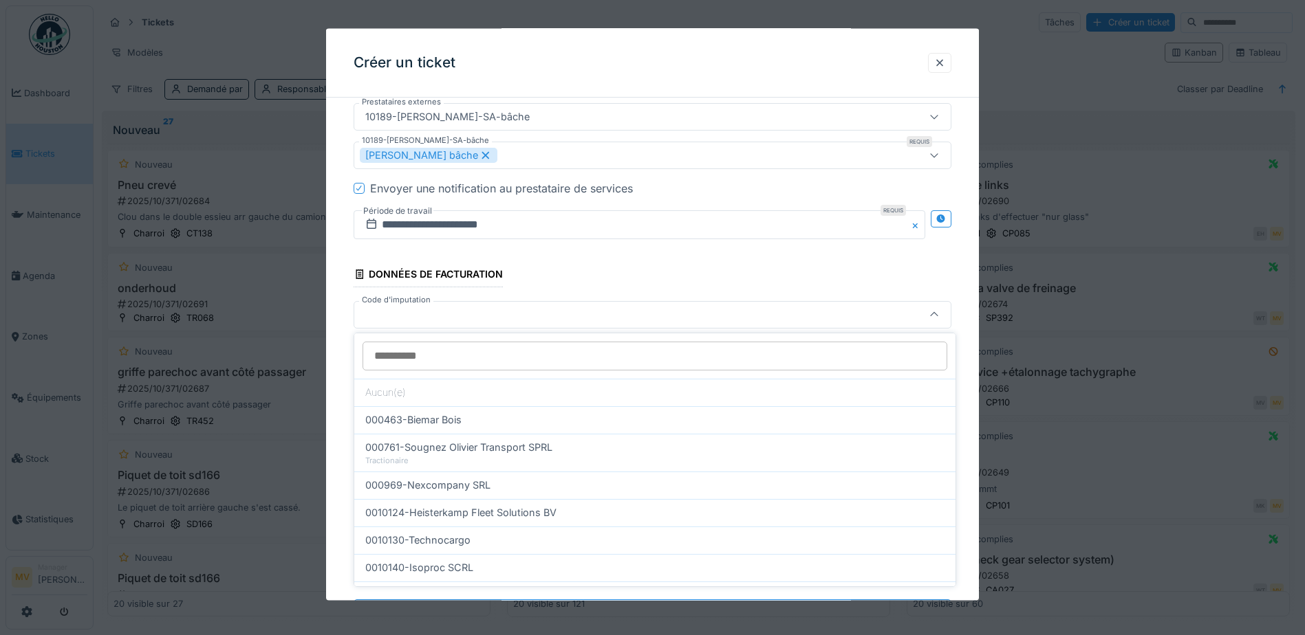
click at [601, 359] on input "Code d'imputation" at bounding box center [654, 356] width 585 height 29
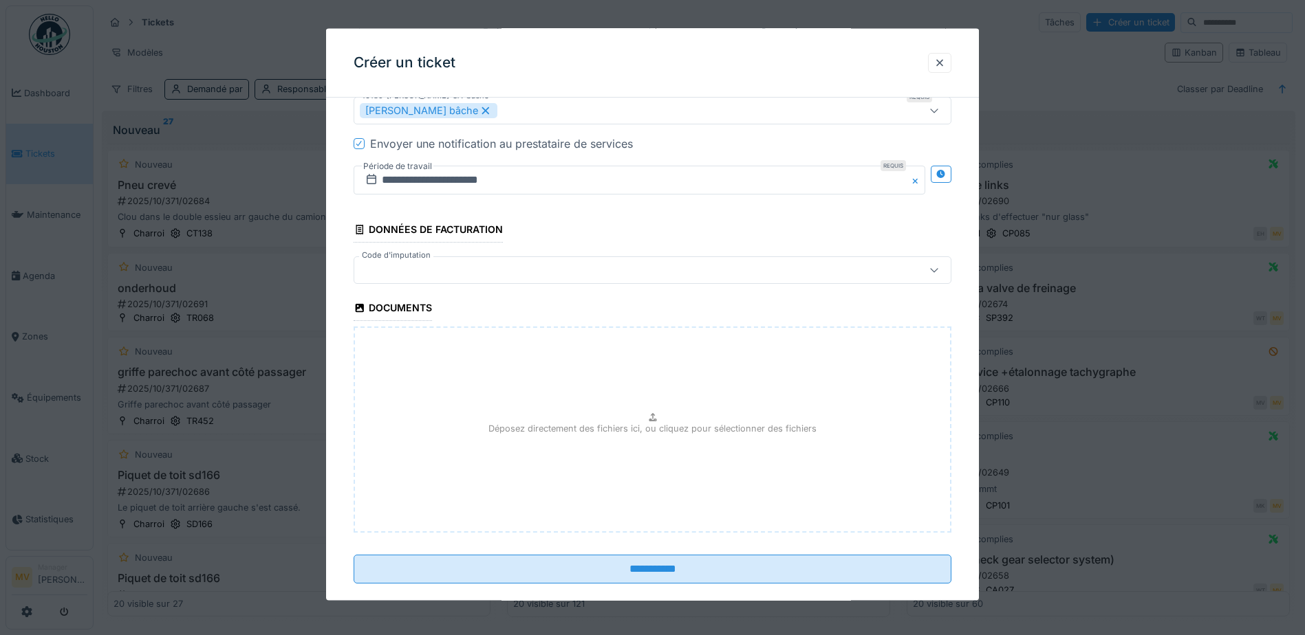
scroll to position [924, 0]
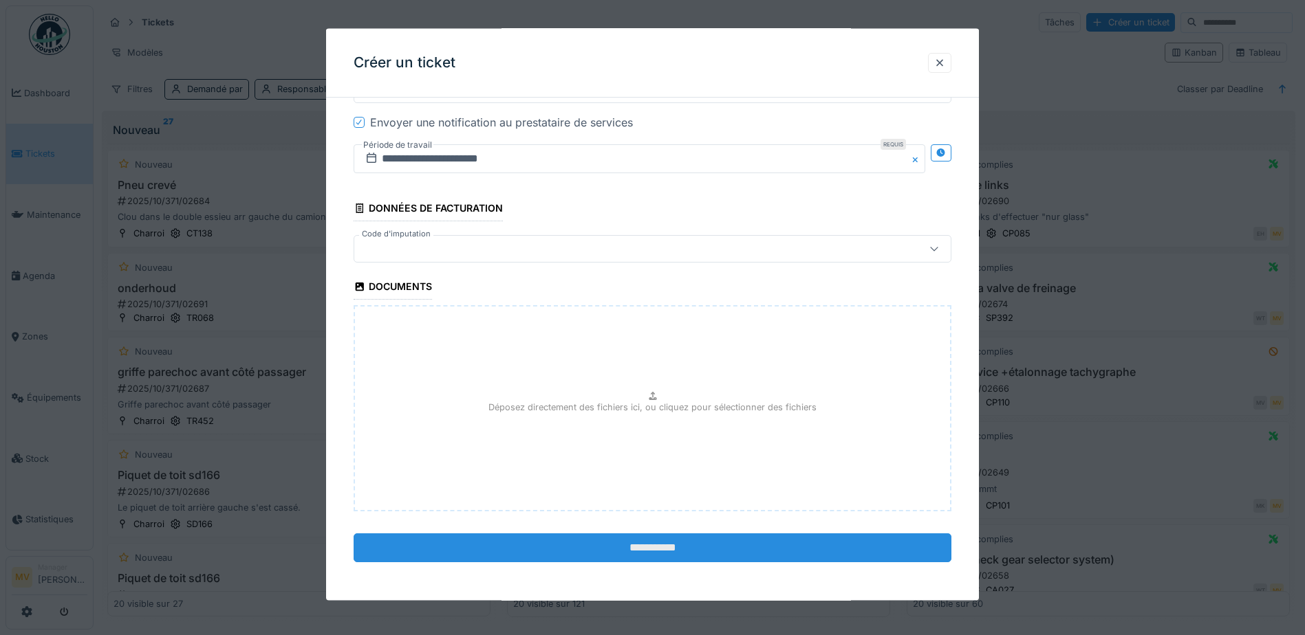
click at [677, 542] on input "**********" at bounding box center [653, 548] width 598 height 29
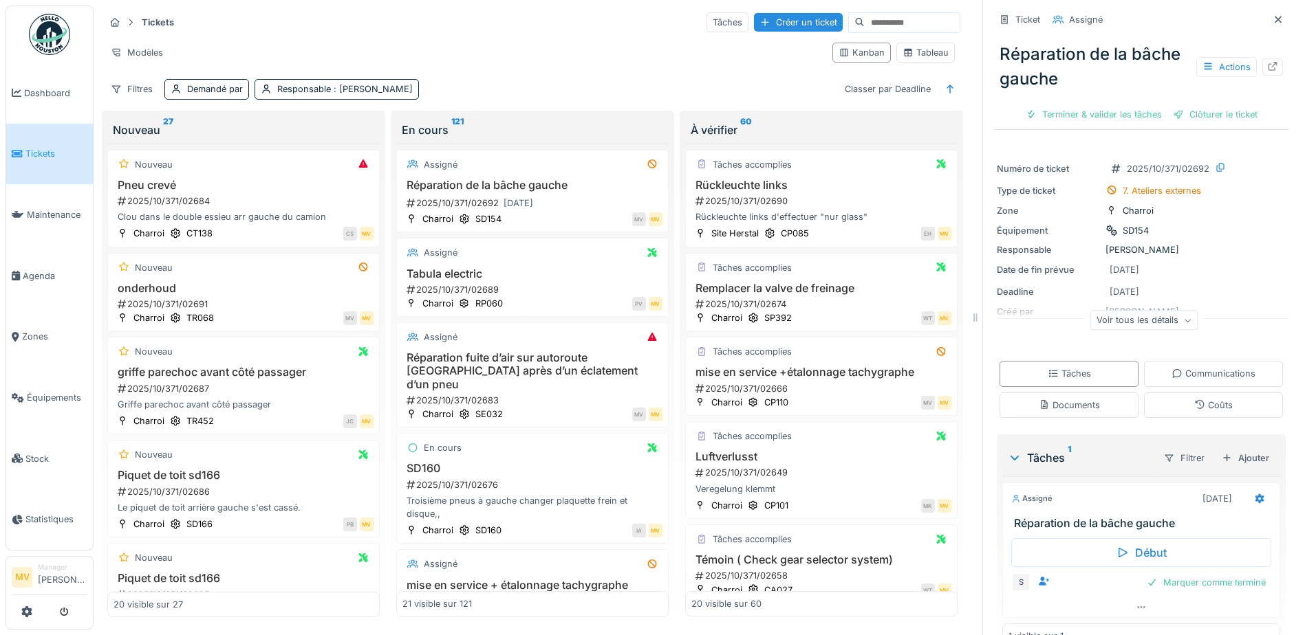
drag, startPoint x: 1254, startPoint y: 19, endPoint x: 1144, endPoint y: 0, distance: 111.6
click at [1210, 8] on div "Ticket Assigné" at bounding box center [1141, 19] width 294 height 23
click at [205, 184] on h3 "Pneu crevé" at bounding box center [243, 185] width 260 height 13
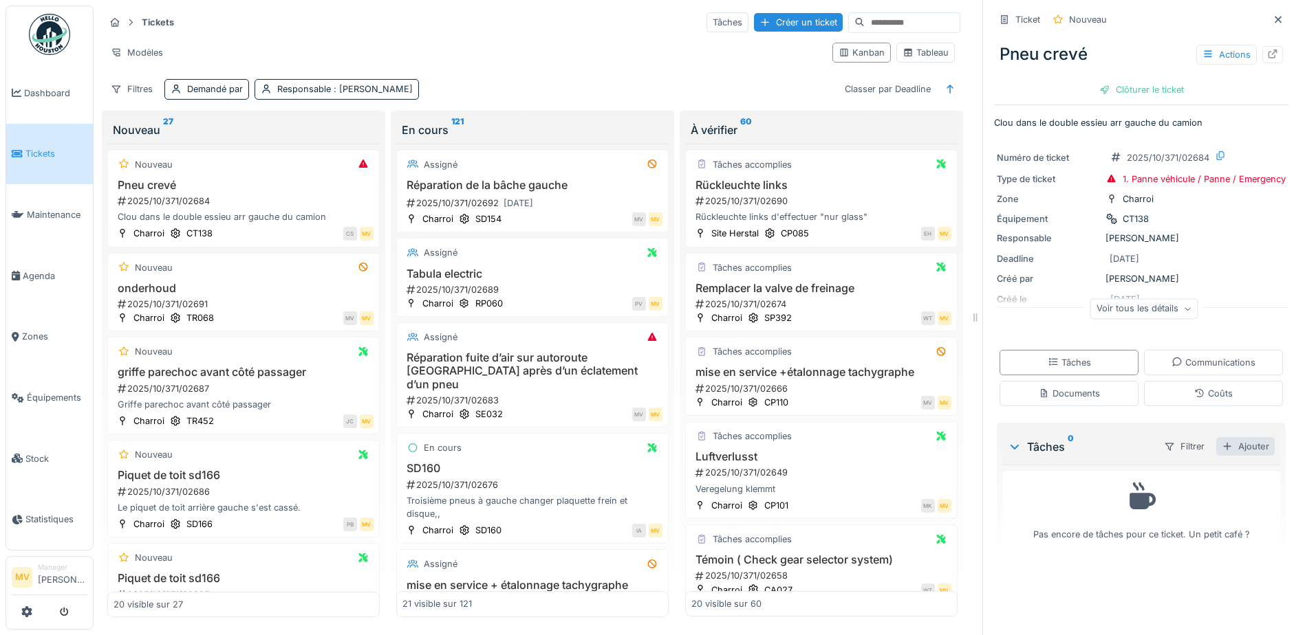
click at [1226, 446] on div "Ajouter" at bounding box center [1245, 446] width 58 height 19
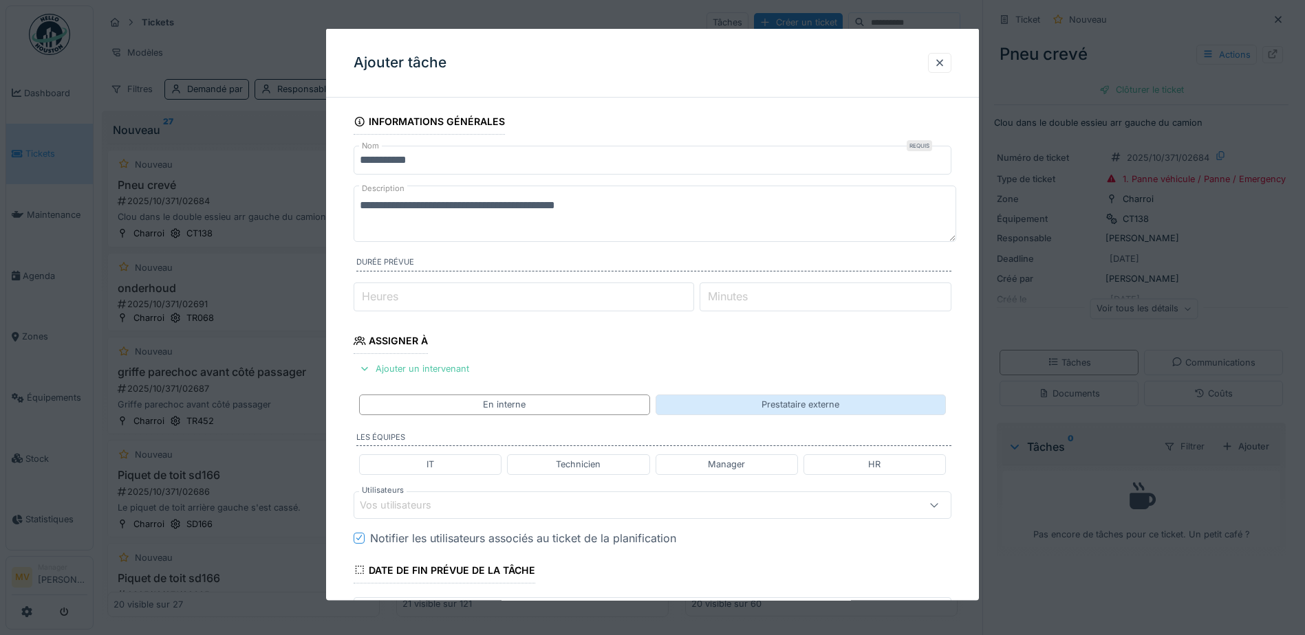
click at [839, 403] on div "Prestataire externe" at bounding box center [800, 404] width 78 height 13
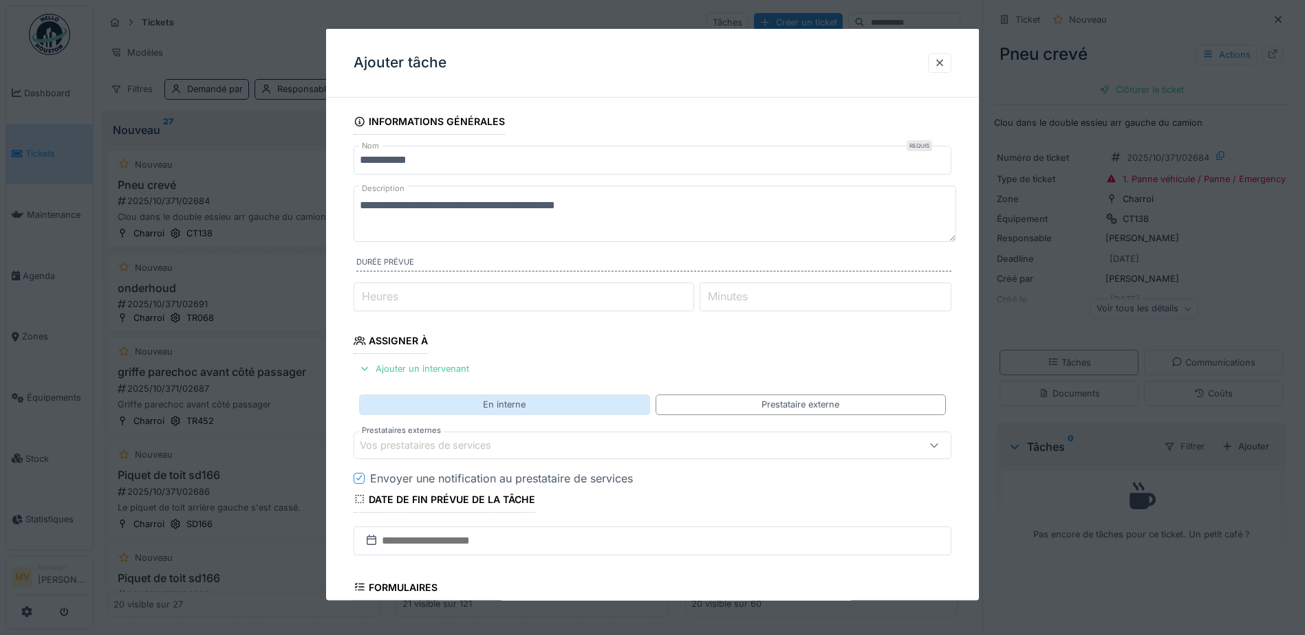
click at [602, 398] on div "En interne" at bounding box center [504, 405] width 290 height 20
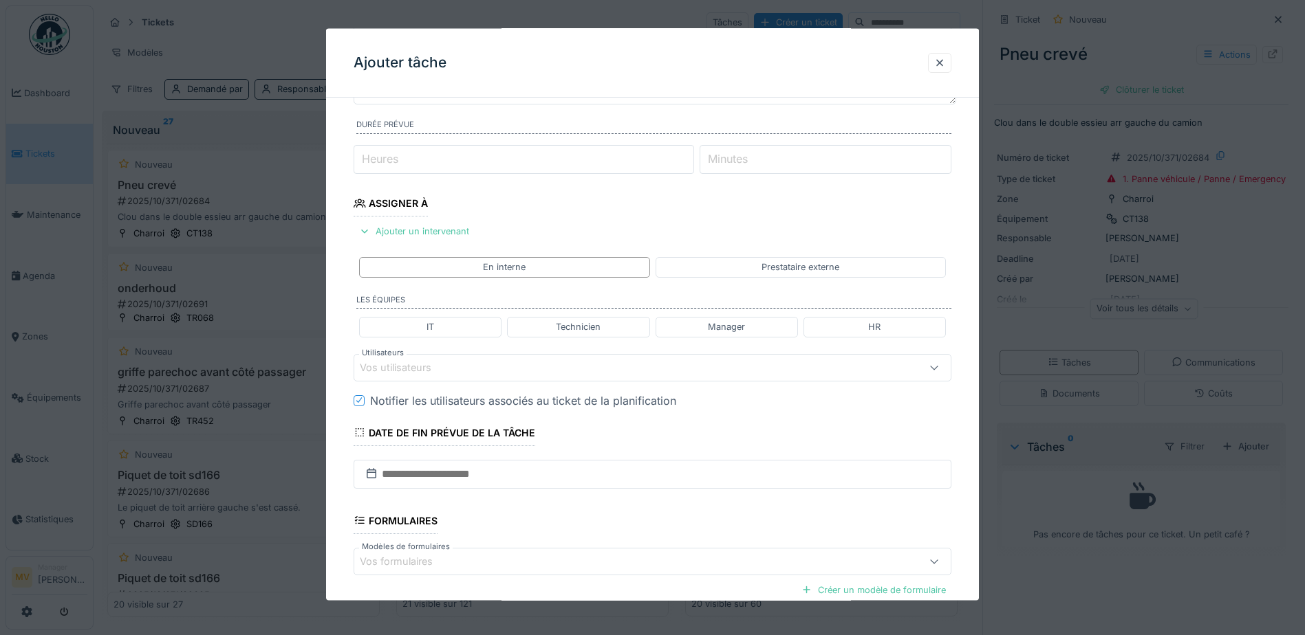
click at [492, 369] on div "Vos utilisateurs" at bounding box center [617, 367] width 515 height 15
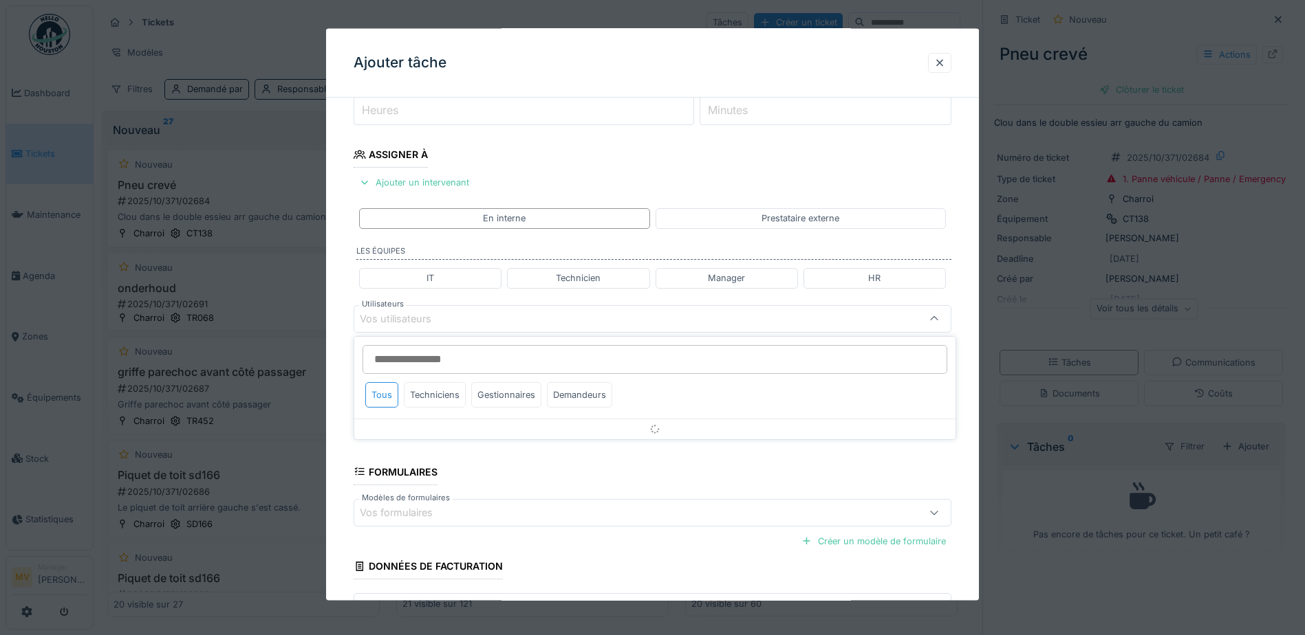
scroll to position [191, 0]
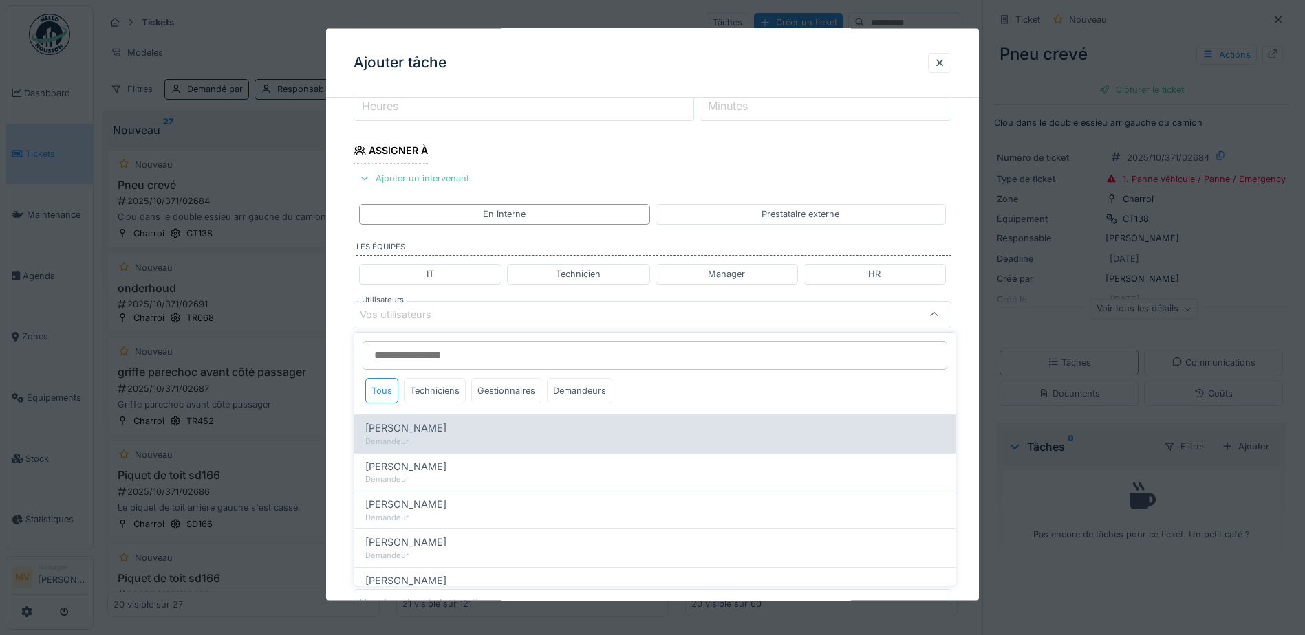
drag, startPoint x: 445, startPoint y: 387, endPoint x: 447, endPoint y: 428, distance: 41.3
click at [445, 387] on div "Techniciens" at bounding box center [435, 390] width 62 height 25
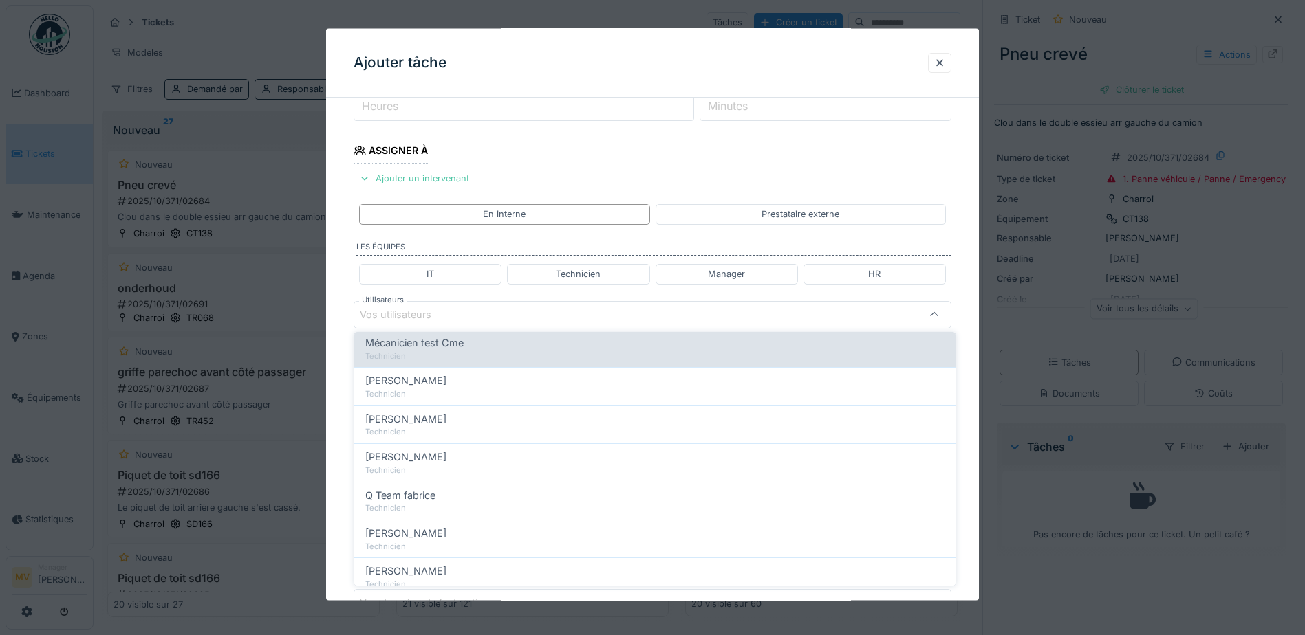
scroll to position [206, 0]
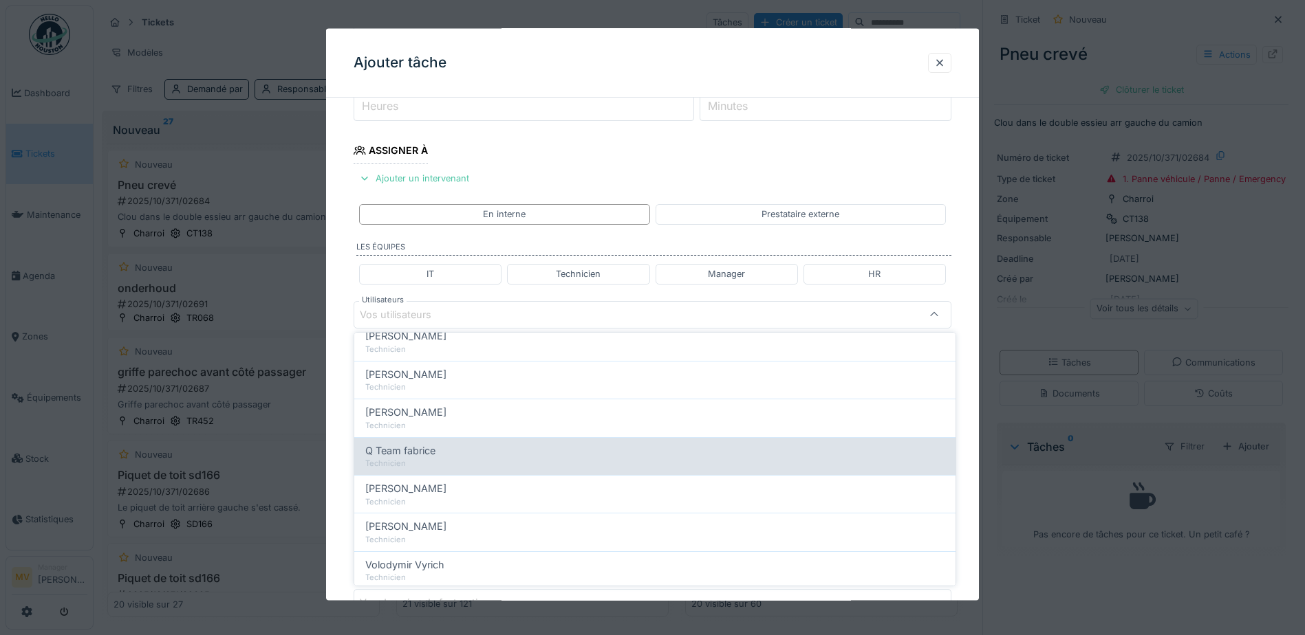
click at [464, 457] on div "Q Team fabrice" at bounding box center [654, 451] width 579 height 15
type input "****"
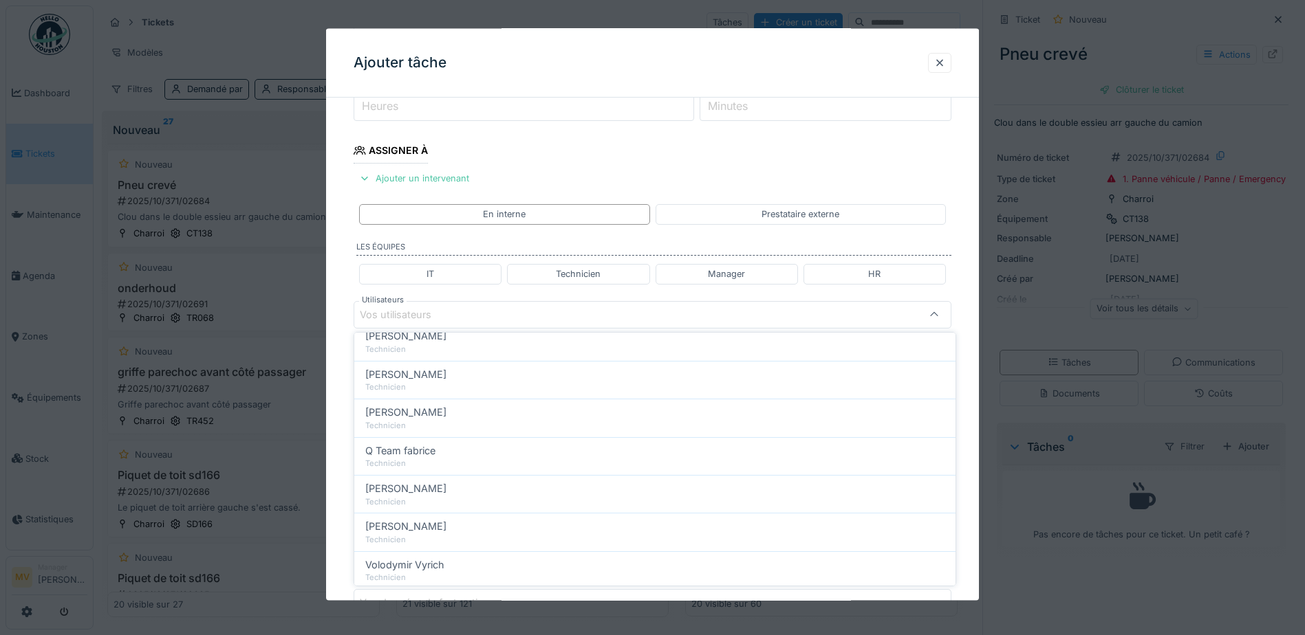
scroll to position [0, 0]
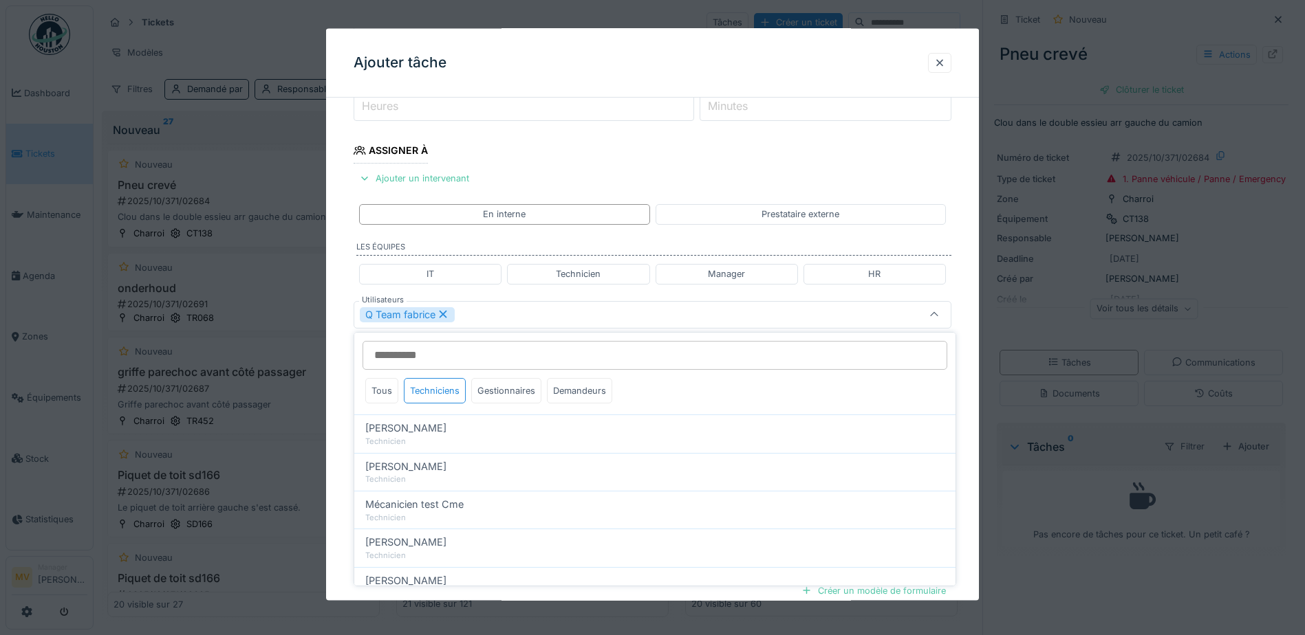
click at [501, 323] on div "Q Team fabrice" at bounding box center [653, 315] width 598 height 28
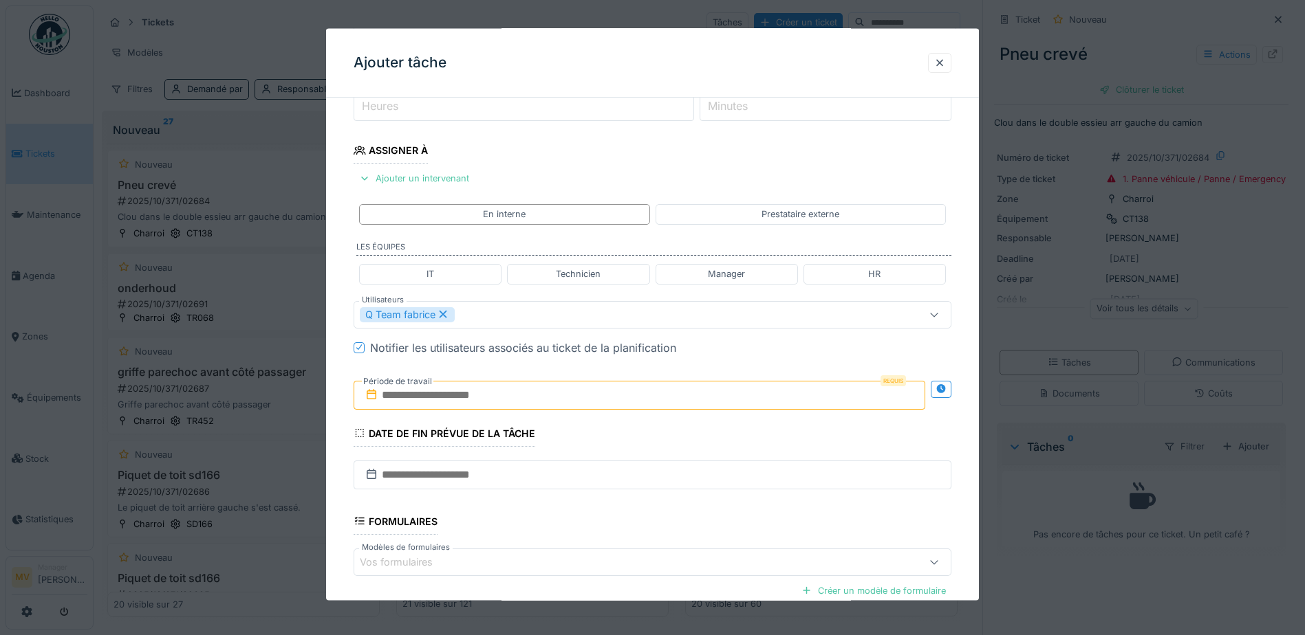
drag, startPoint x: 502, startPoint y: 396, endPoint x: 507, endPoint y: 402, distance: 7.8
click at [502, 396] on input "text" at bounding box center [640, 394] width 572 height 29
click at [605, 502] on div "7" at bounding box center [597, 507] width 19 height 20
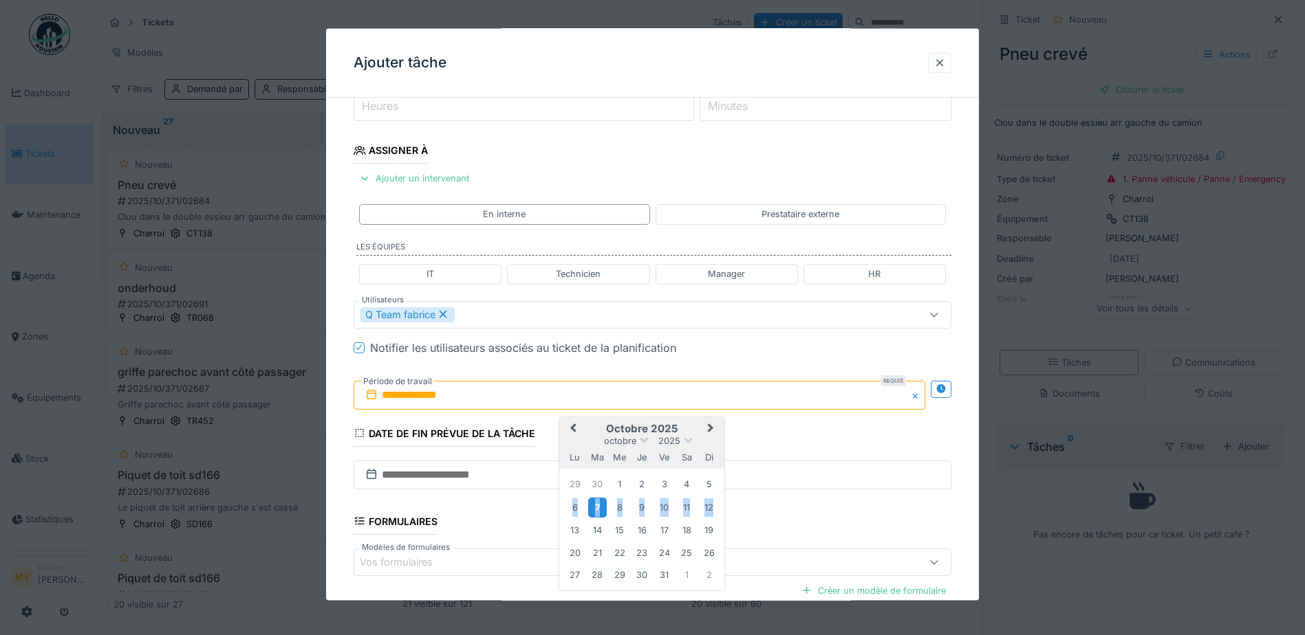
click at [605, 502] on div "7" at bounding box center [597, 507] width 19 height 20
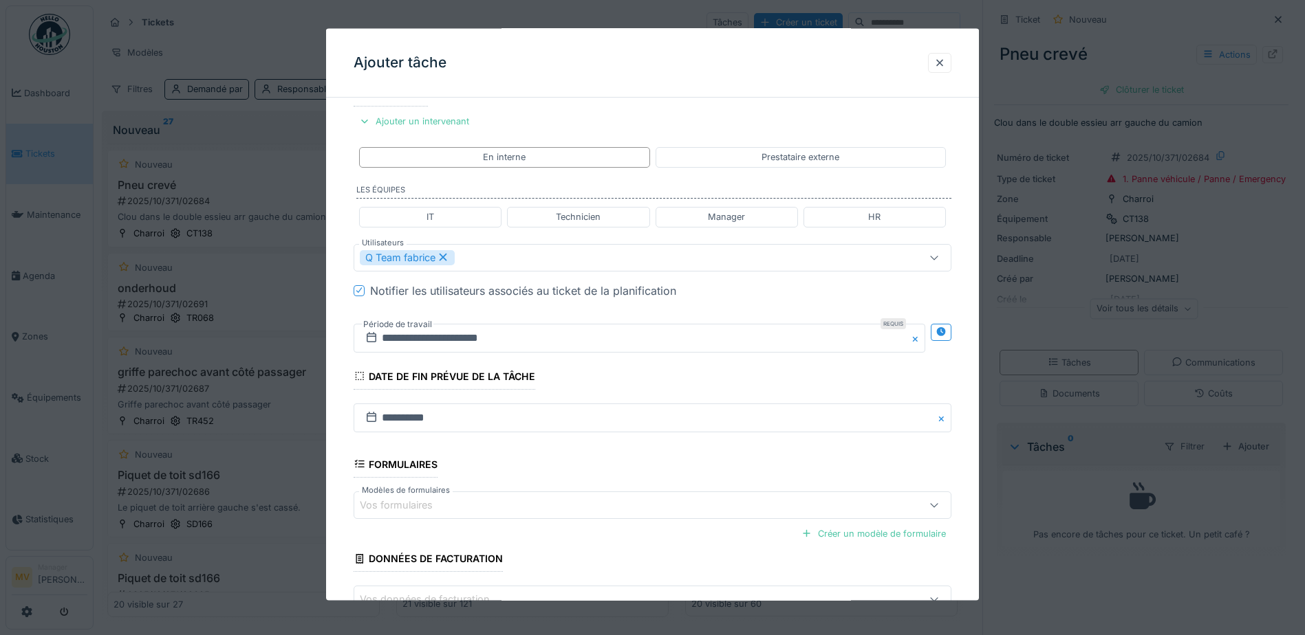
scroll to position [338, 0]
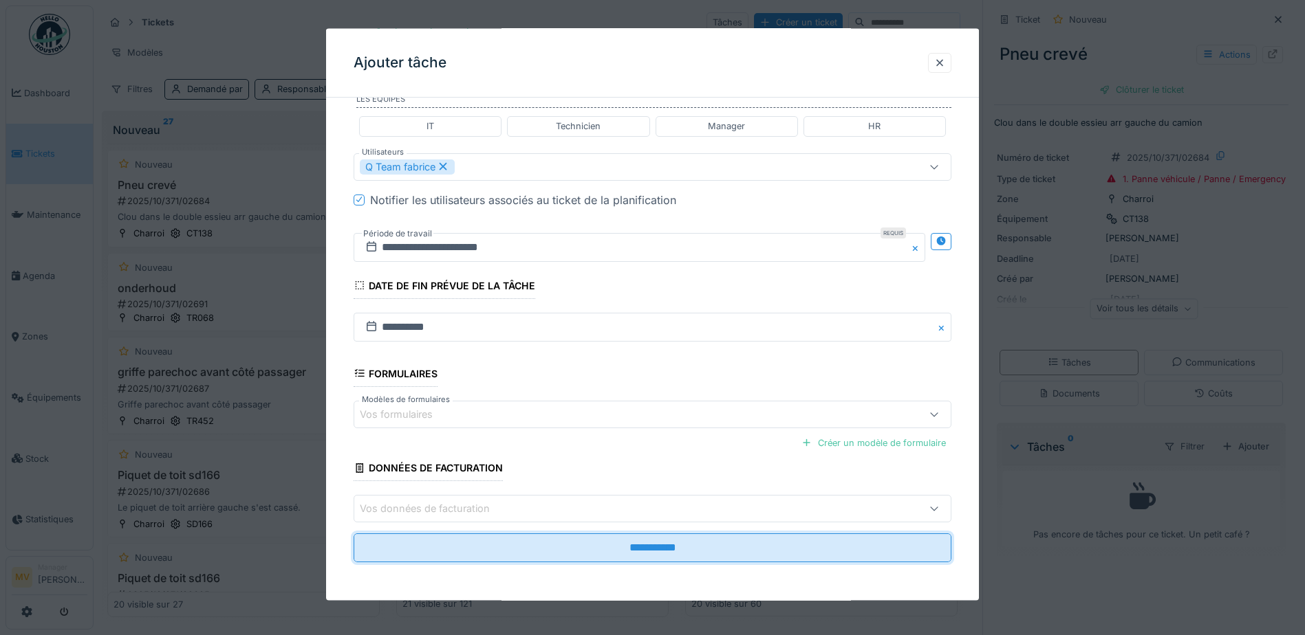
drag, startPoint x: 654, startPoint y: 550, endPoint x: 858, endPoint y: 517, distance: 206.2
click at [658, 550] on input "**********" at bounding box center [653, 548] width 598 height 29
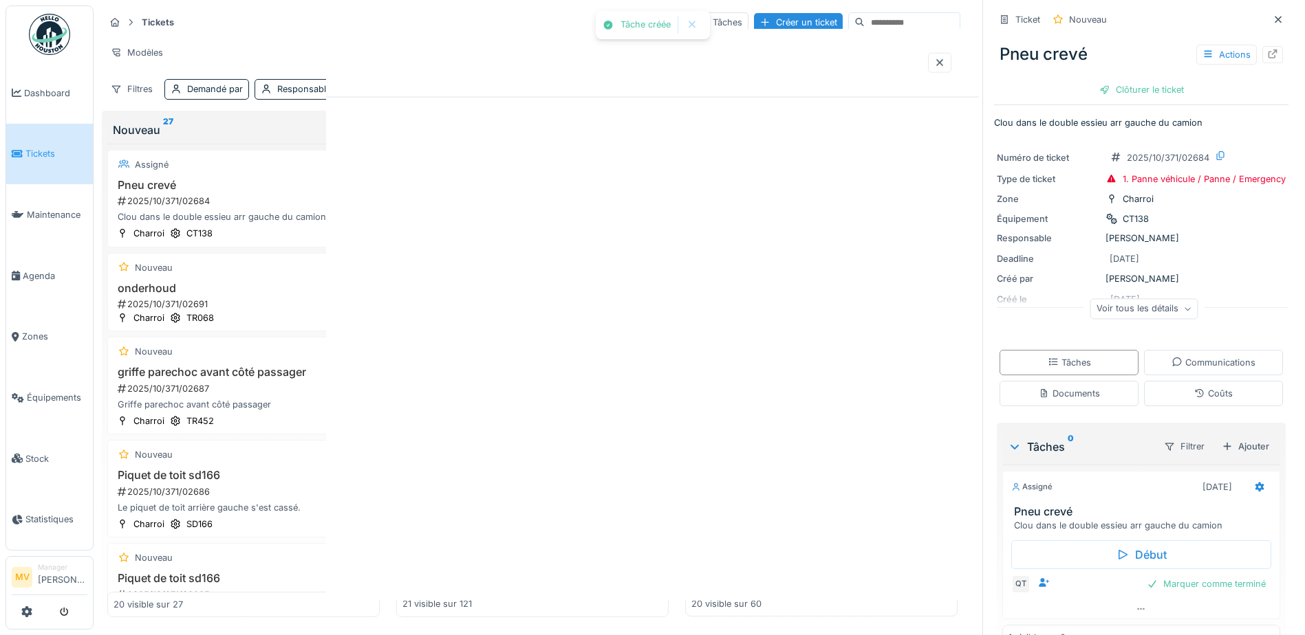
scroll to position [0, 0]
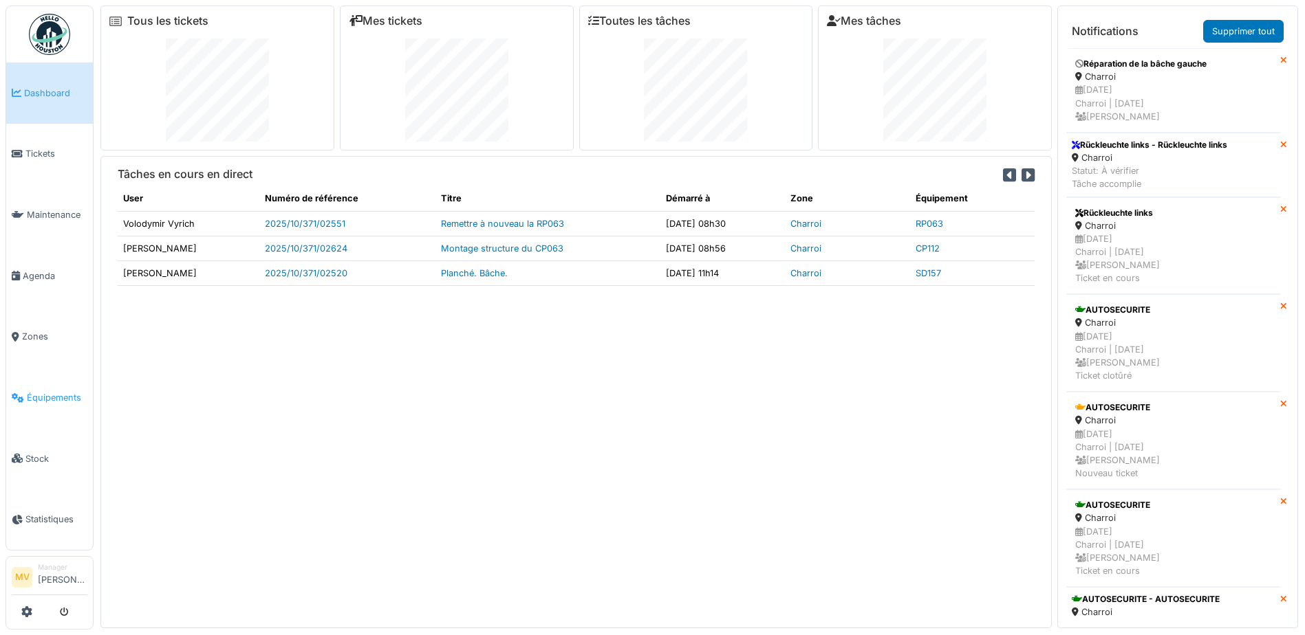
click at [51, 395] on span "Équipements" at bounding box center [57, 397] width 61 height 13
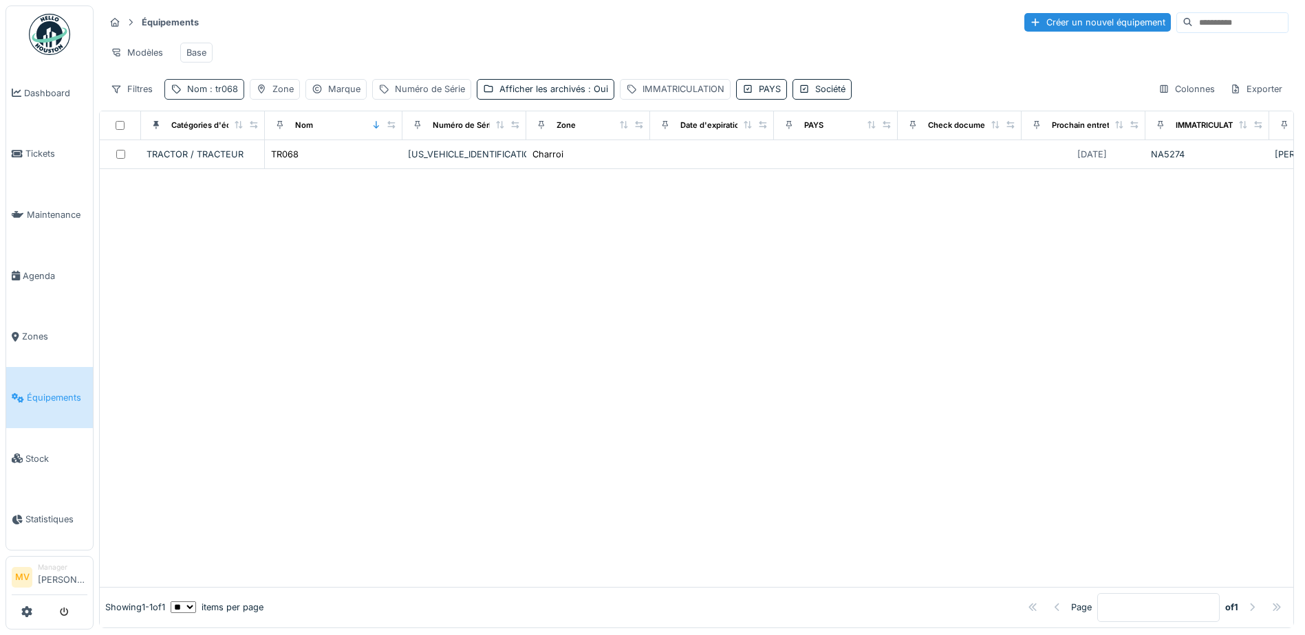
drag, startPoint x: 206, startPoint y: 97, endPoint x: 207, endPoint y: 105, distance: 8.4
click at [206, 96] on div "Nom : tr068" at bounding box center [212, 89] width 51 height 13
click at [229, 166] on input "*****" at bounding box center [239, 165] width 137 height 29
type input "*"
type input "*****"
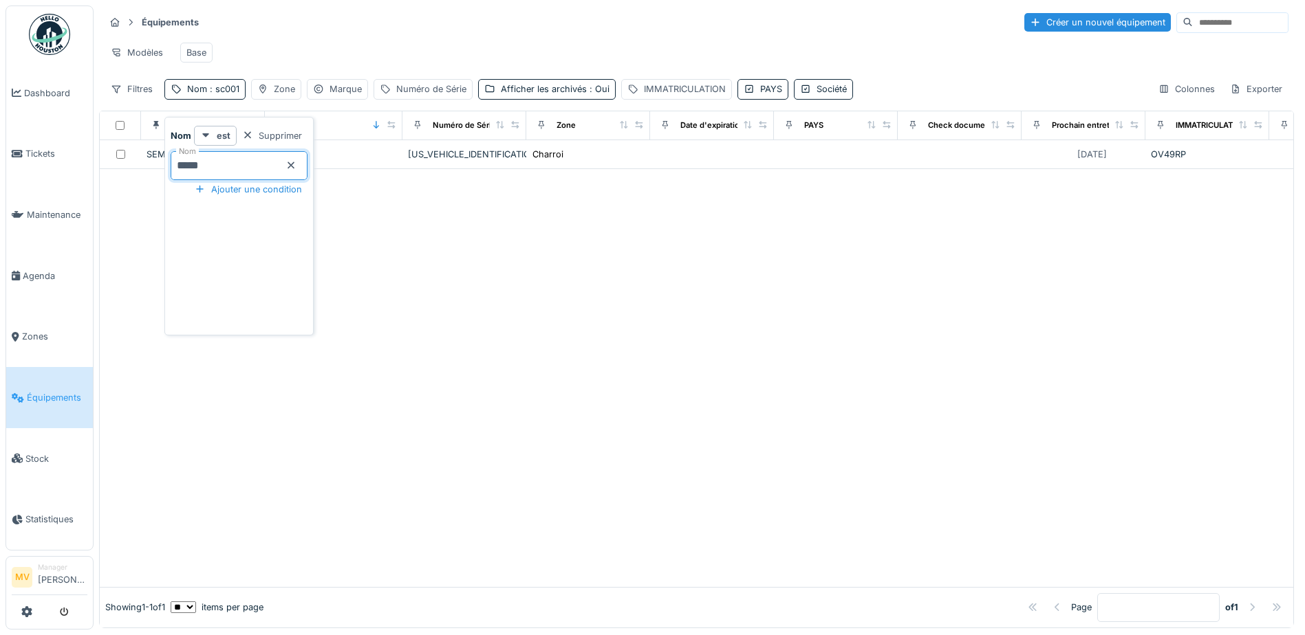
drag, startPoint x: 440, startPoint y: 166, endPoint x: 426, endPoint y: 160, distance: 15.7
click at [439, 161] on div "[US_VEHICLE_IDENTIFICATION_NUMBER]" at bounding box center [464, 154] width 113 height 13
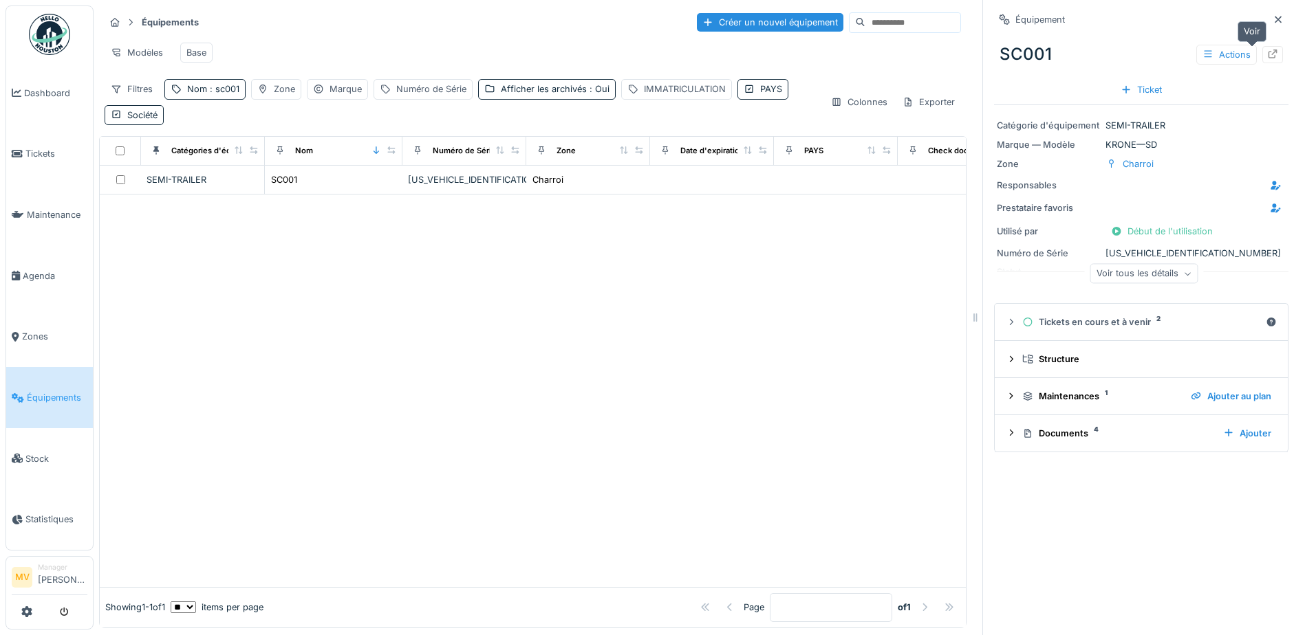
click at [1262, 50] on div at bounding box center [1272, 54] width 21 height 17
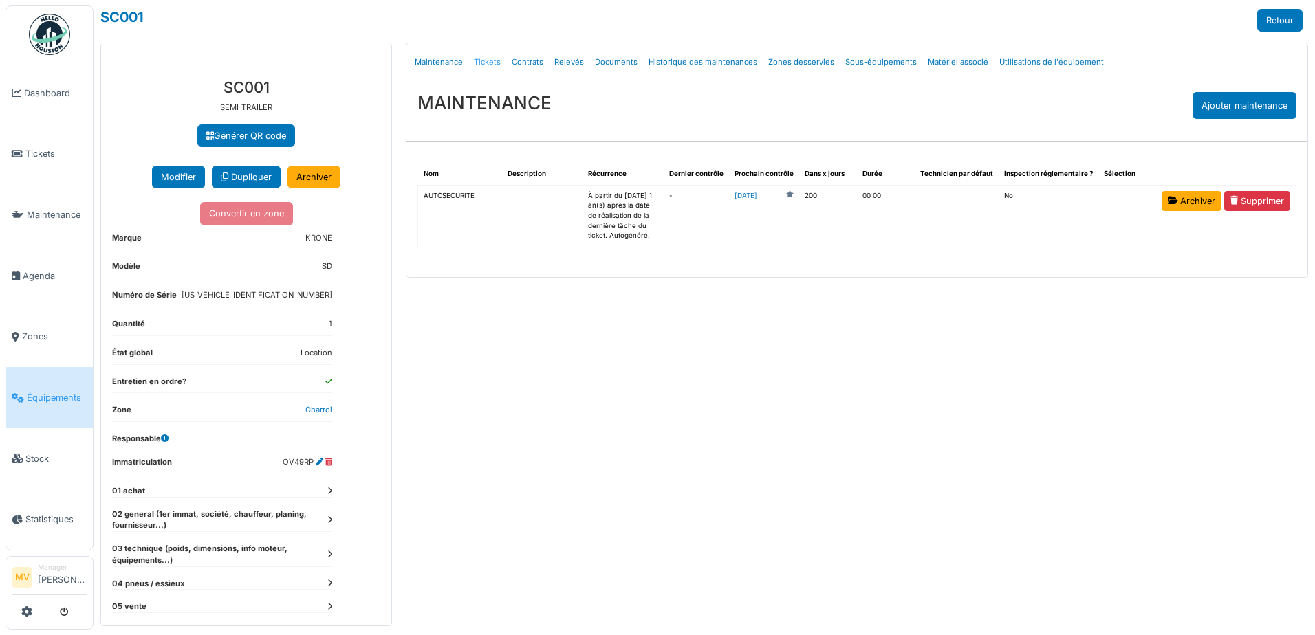
click at [487, 61] on link "Tickets" at bounding box center [487, 62] width 38 height 32
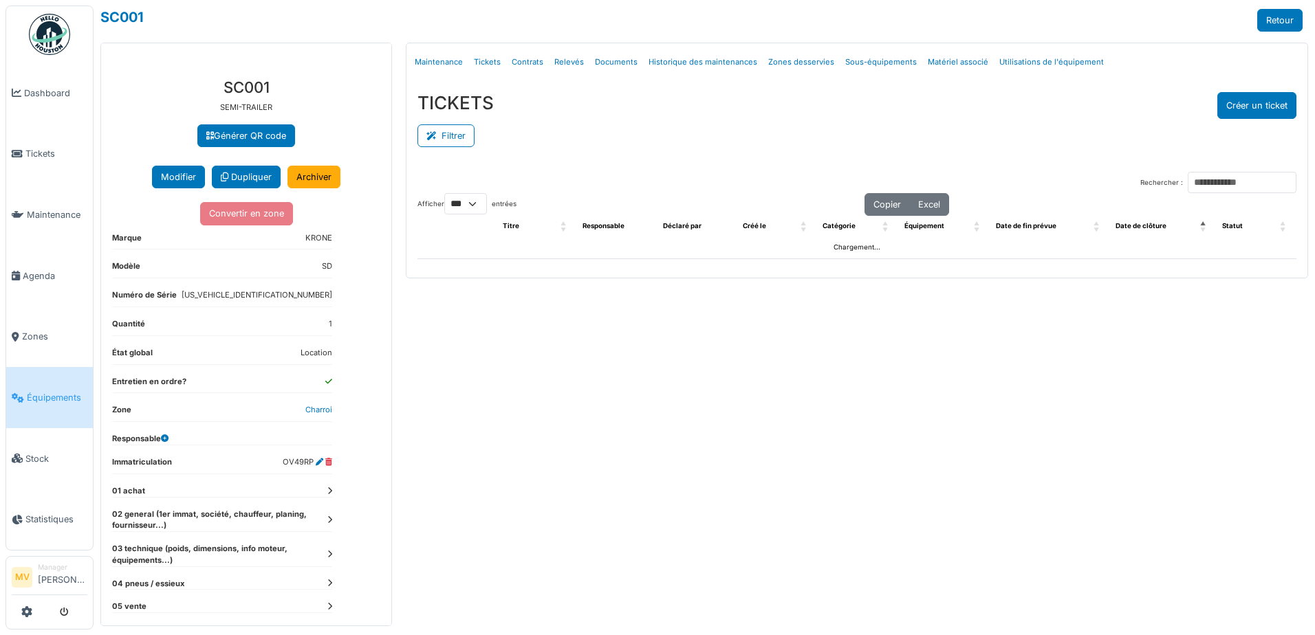
select select "***"
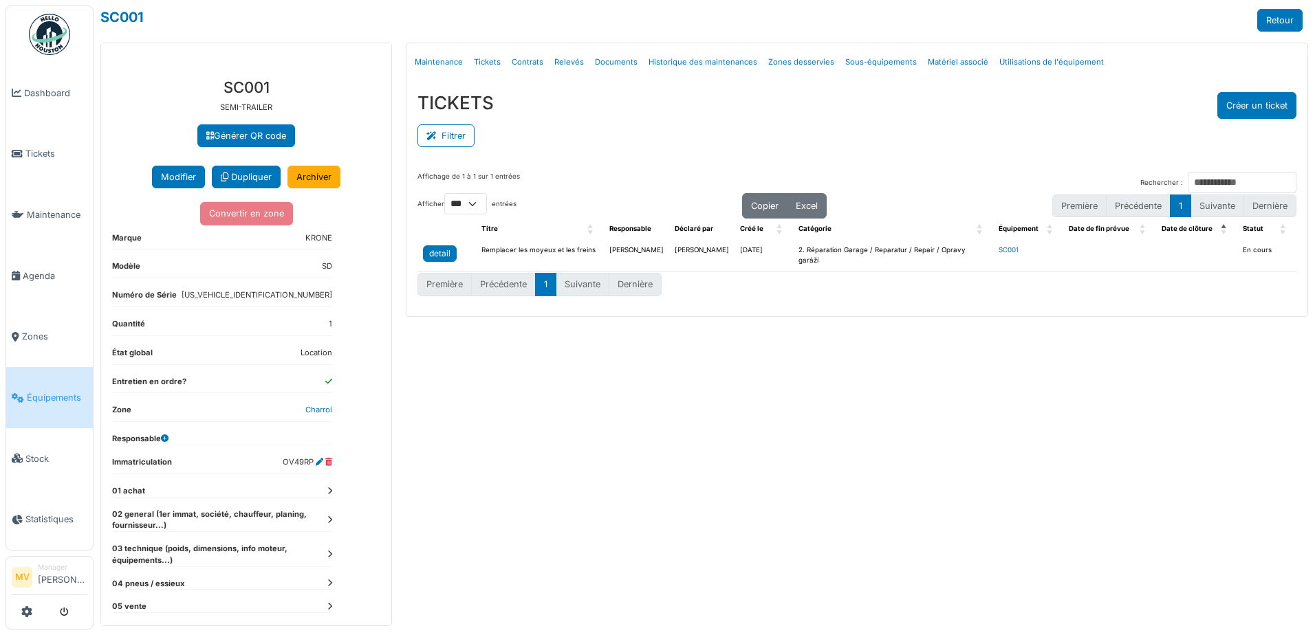
click at [434, 257] on div "detail" at bounding box center [439, 254] width 21 height 12
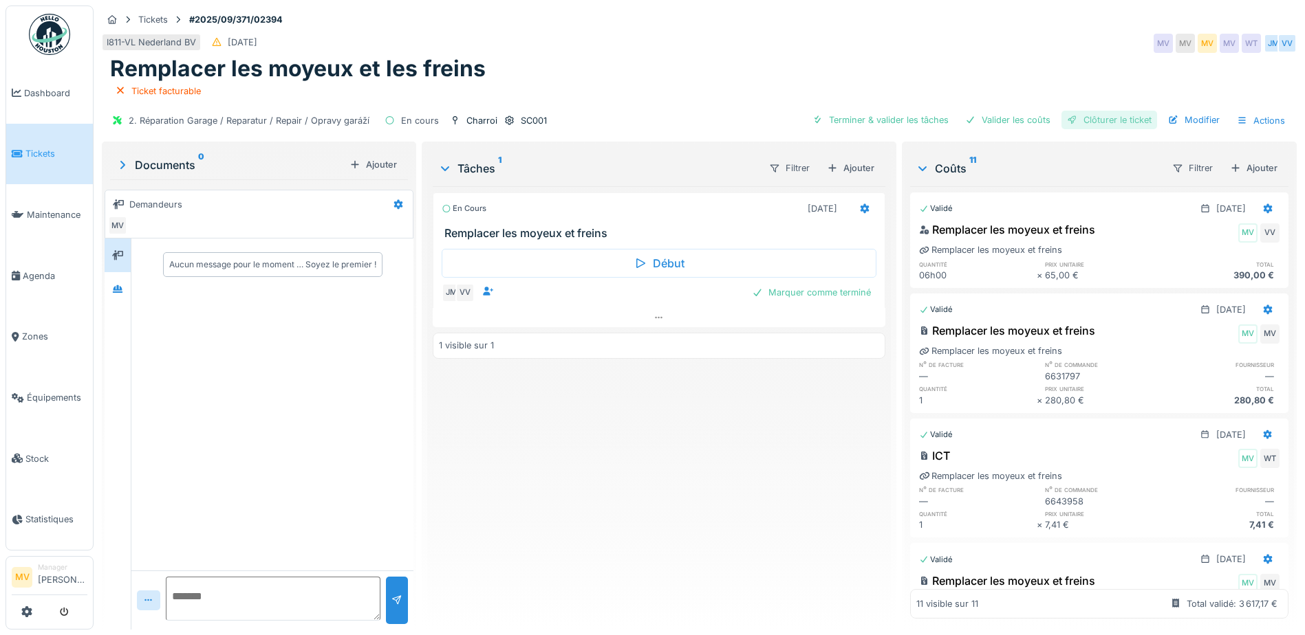
click at [1138, 124] on div "Clôturer le ticket" at bounding box center [1109, 120] width 96 height 19
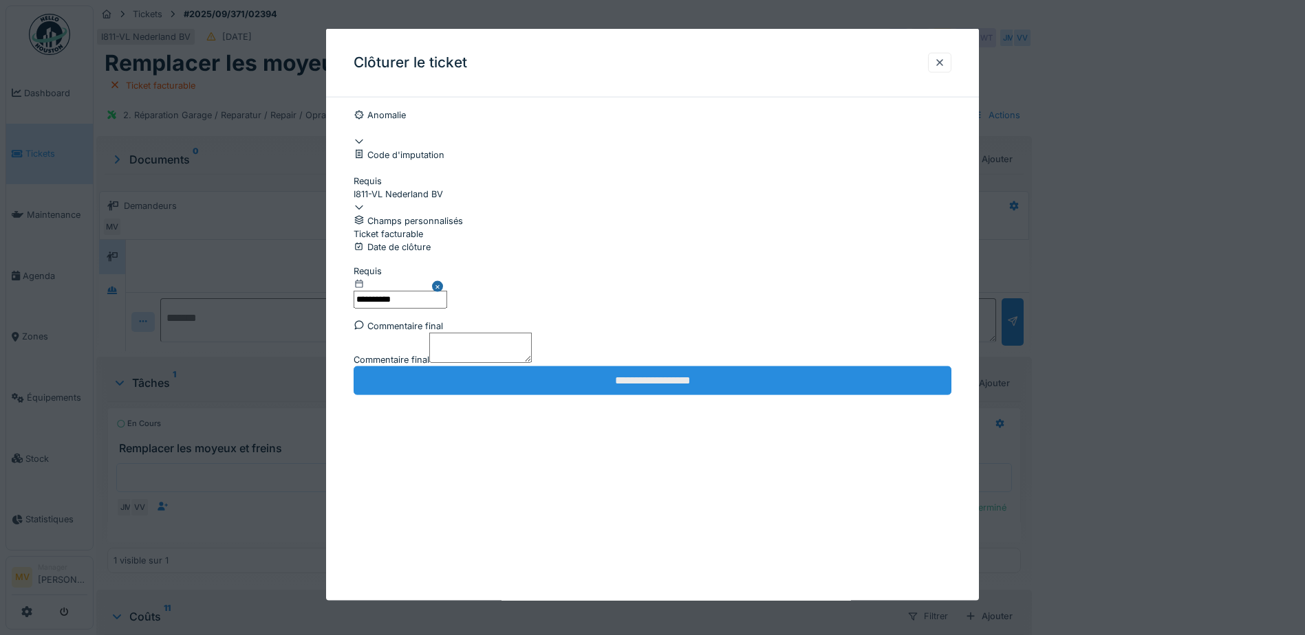
click at [619, 395] on input "**********" at bounding box center [653, 381] width 598 height 29
